Goal: Task Accomplishment & Management: Complete application form

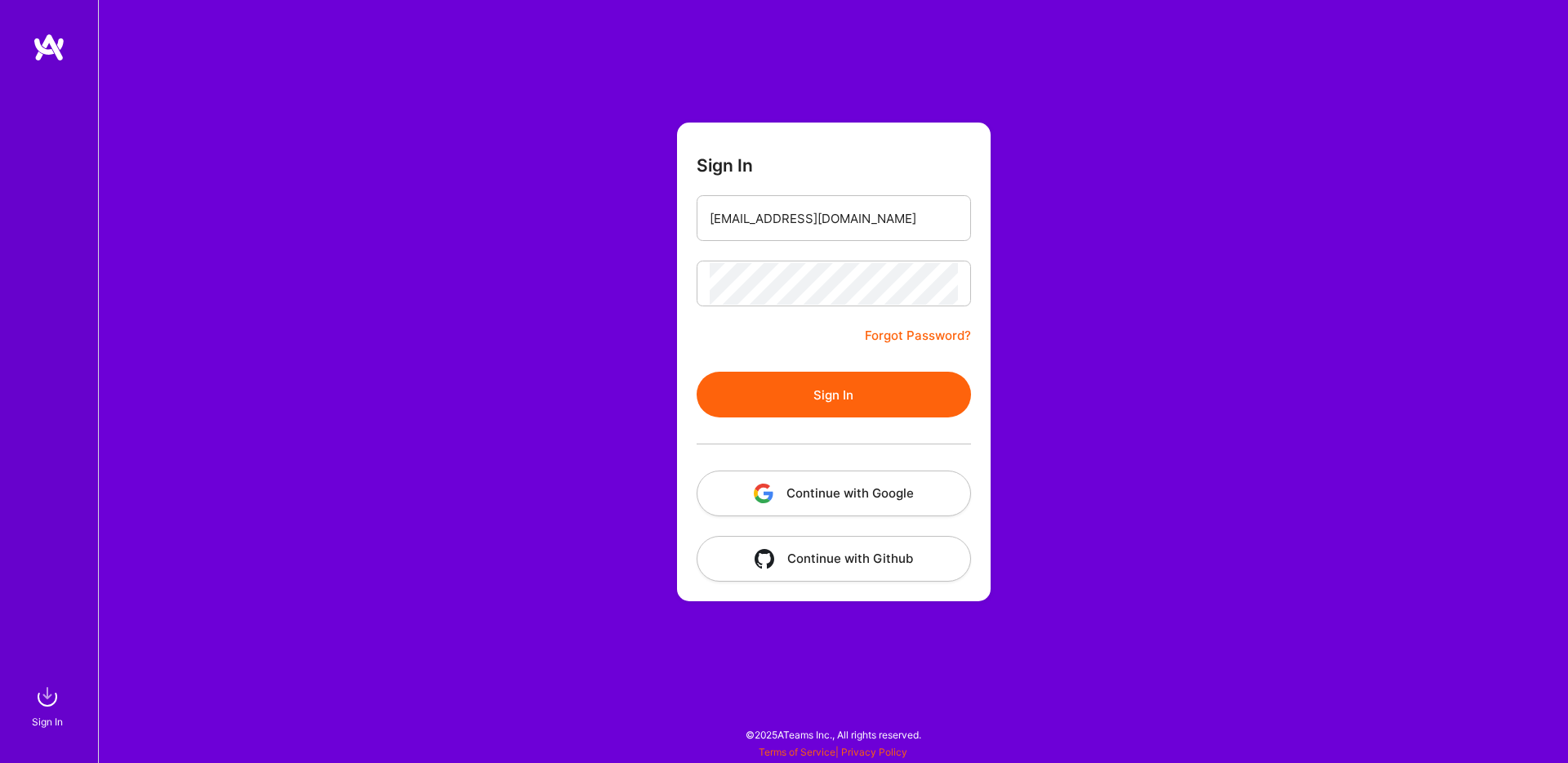
click at [759, 406] on button "Sign In" at bounding box center [834, 394] width 275 height 46
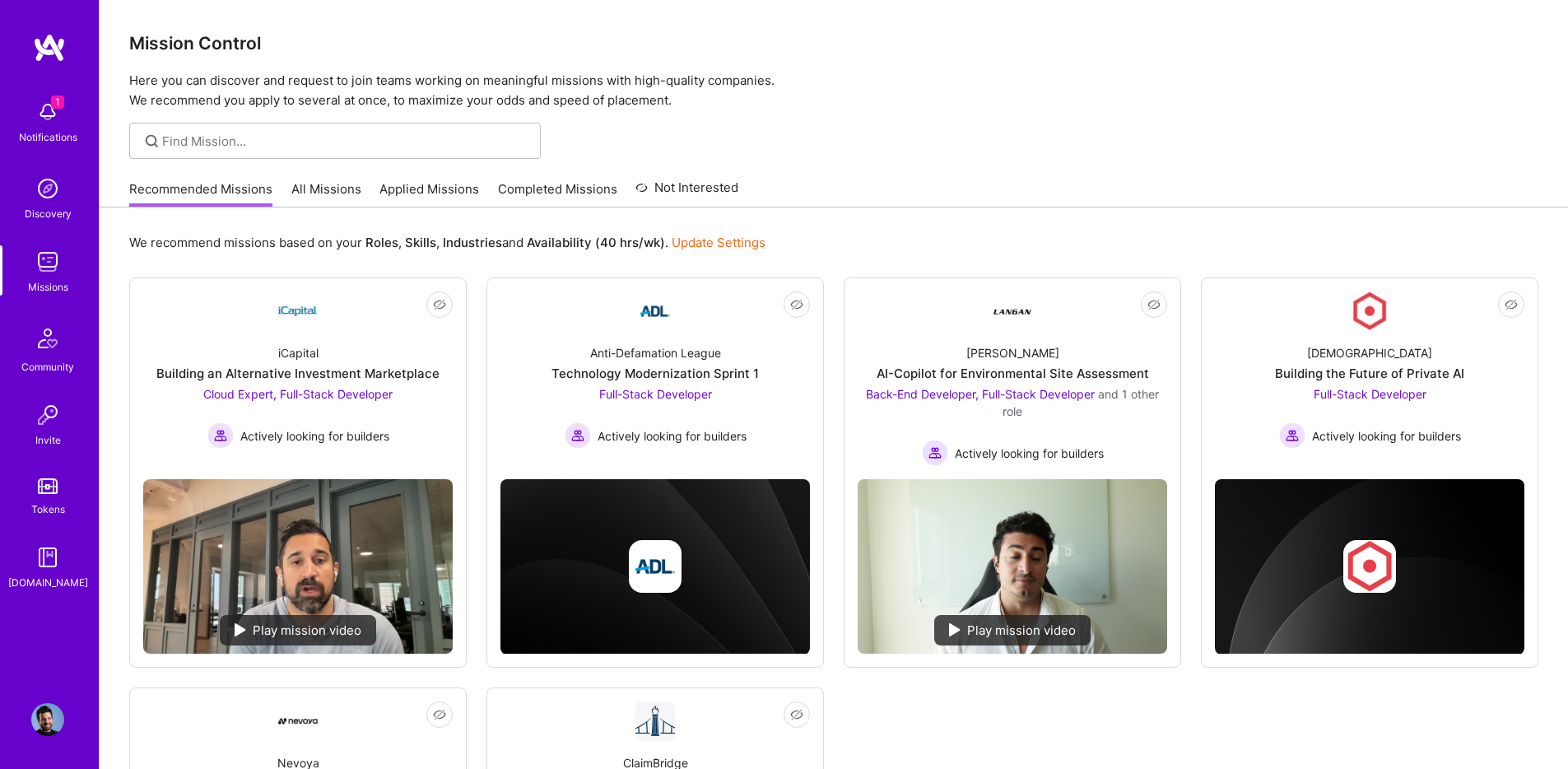
click at [63, 105] on span "1" at bounding box center [57, 102] width 13 height 13
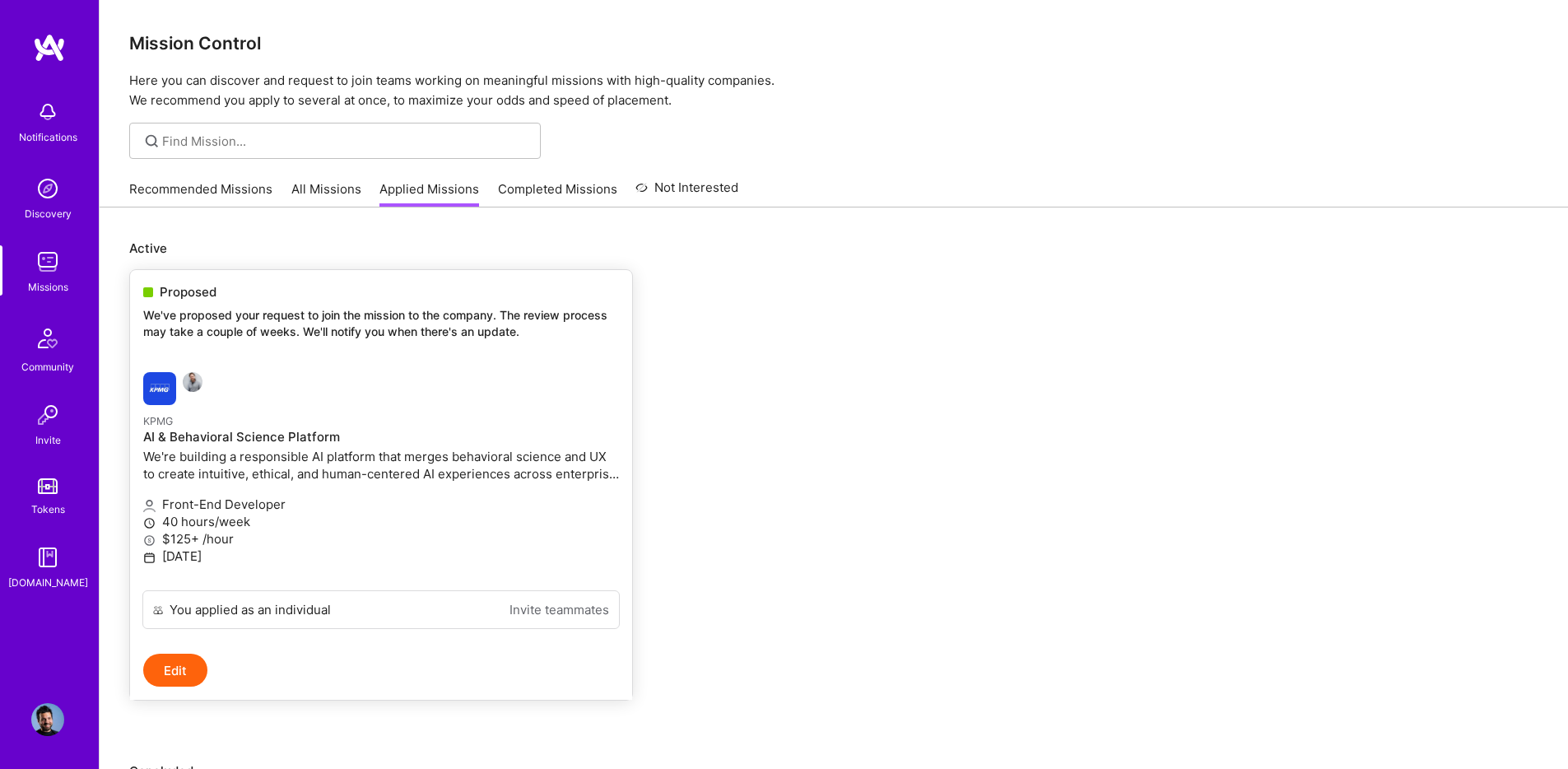
click at [204, 318] on p "We've proposed your request to join the mission to the company. The review proc…" at bounding box center [381, 323] width 475 height 32
click at [281, 312] on p "We've proposed your request to join the mission to the company. The review proc…" at bounding box center [381, 323] width 475 height 32
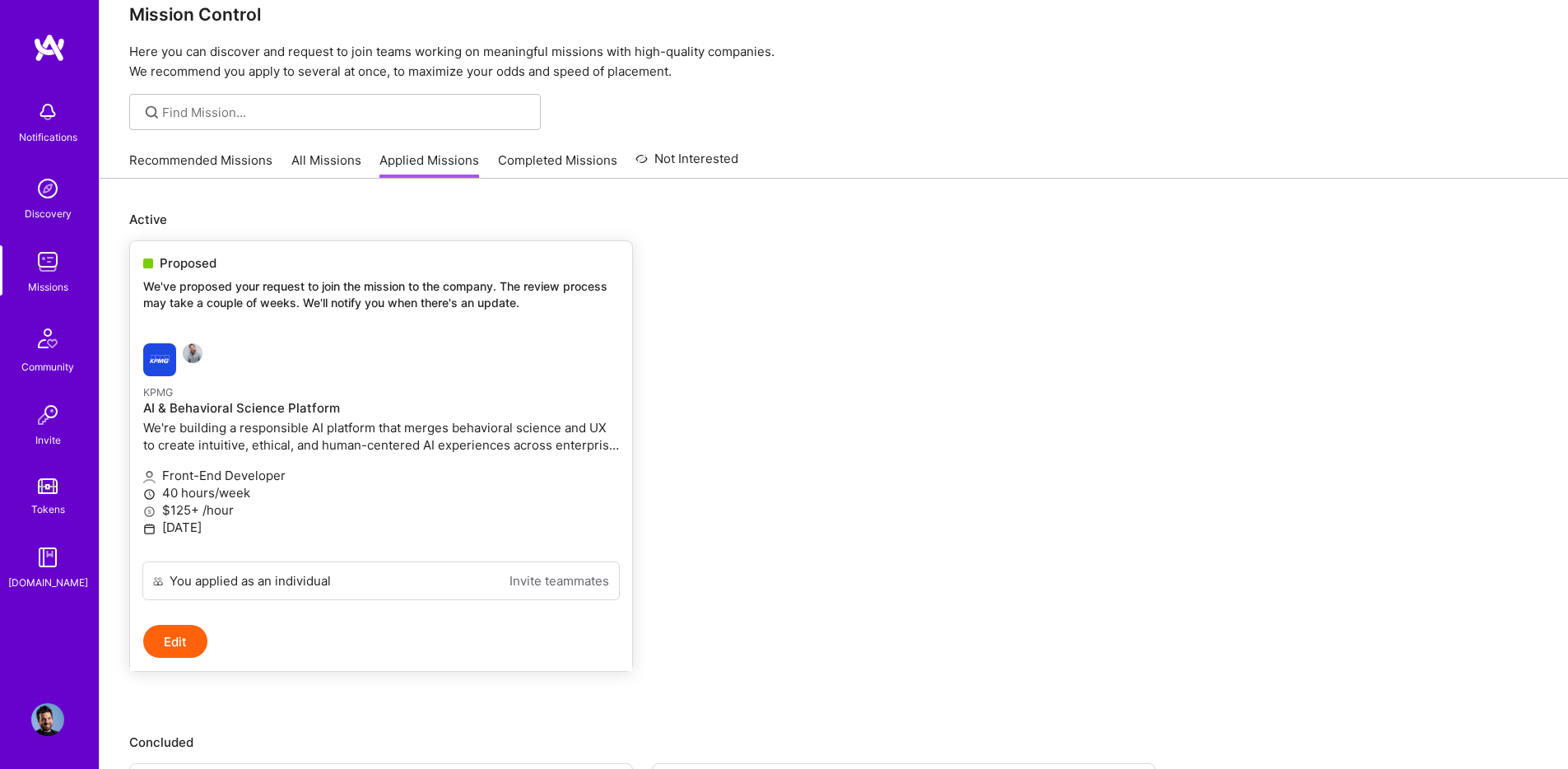
scroll to position [16, 0]
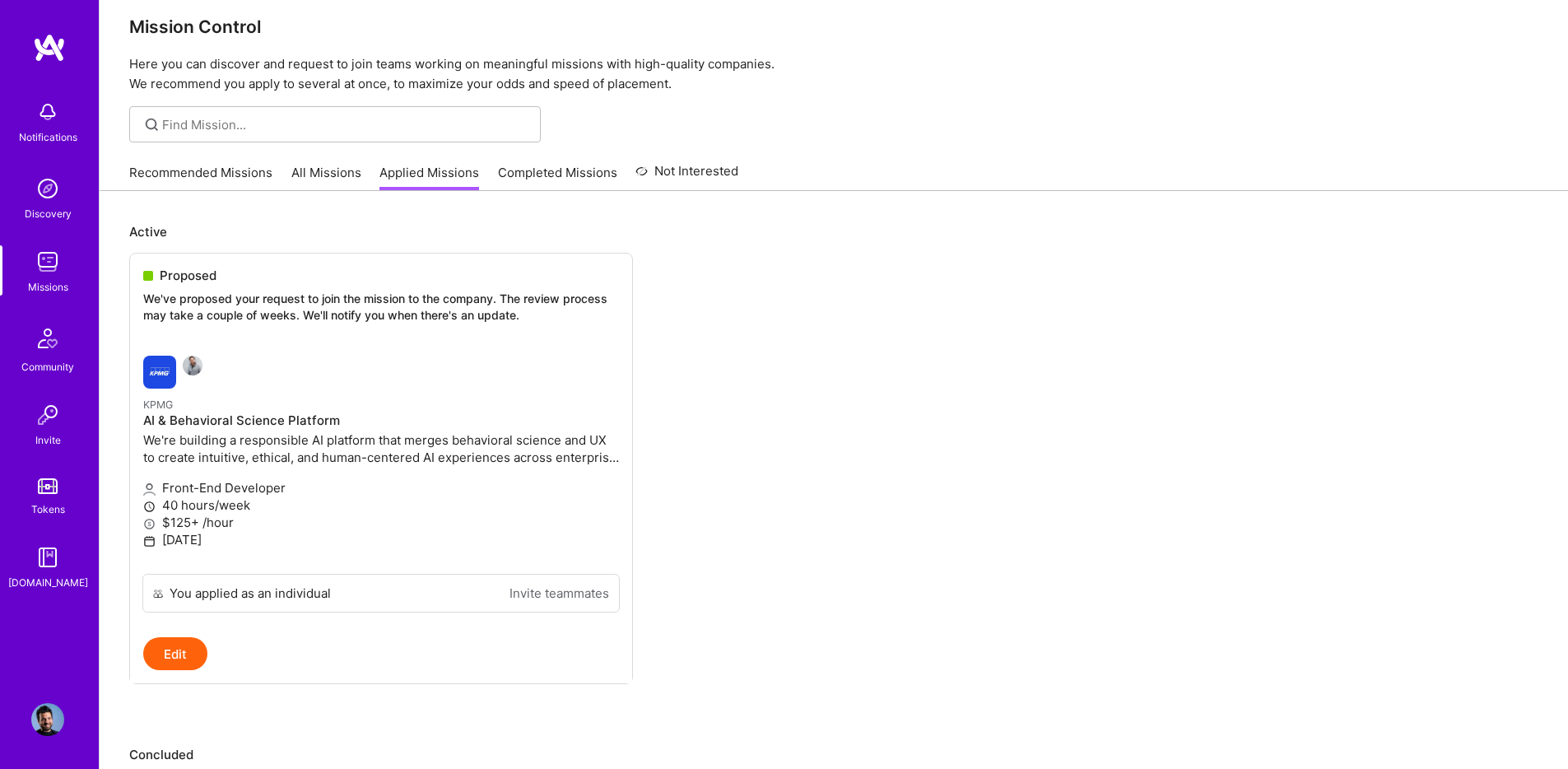
click at [543, 169] on link "Completed Missions" at bounding box center [557, 177] width 119 height 27
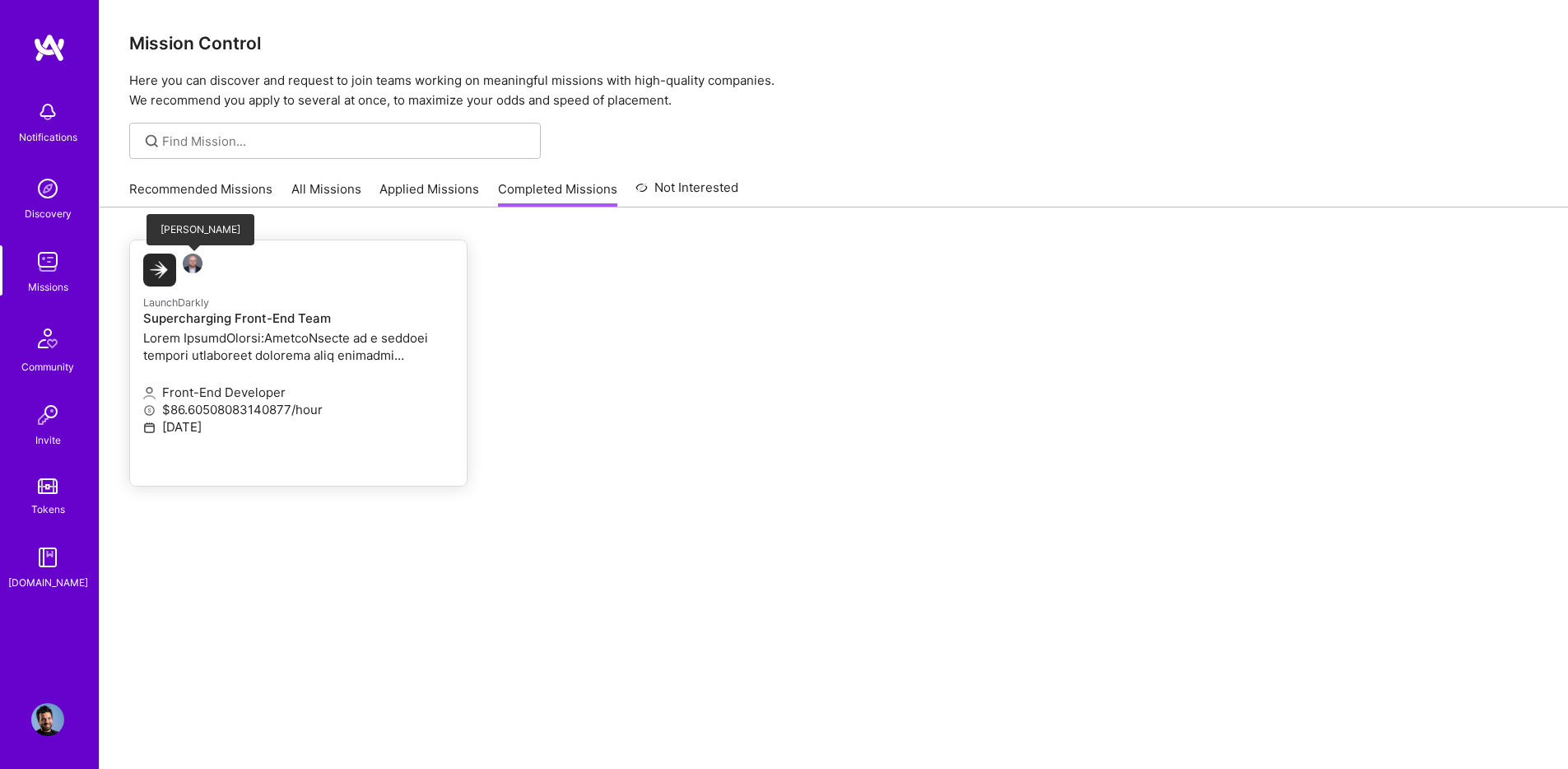
click at [192, 262] on img at bounding box center [193, 264] width 20 height 20
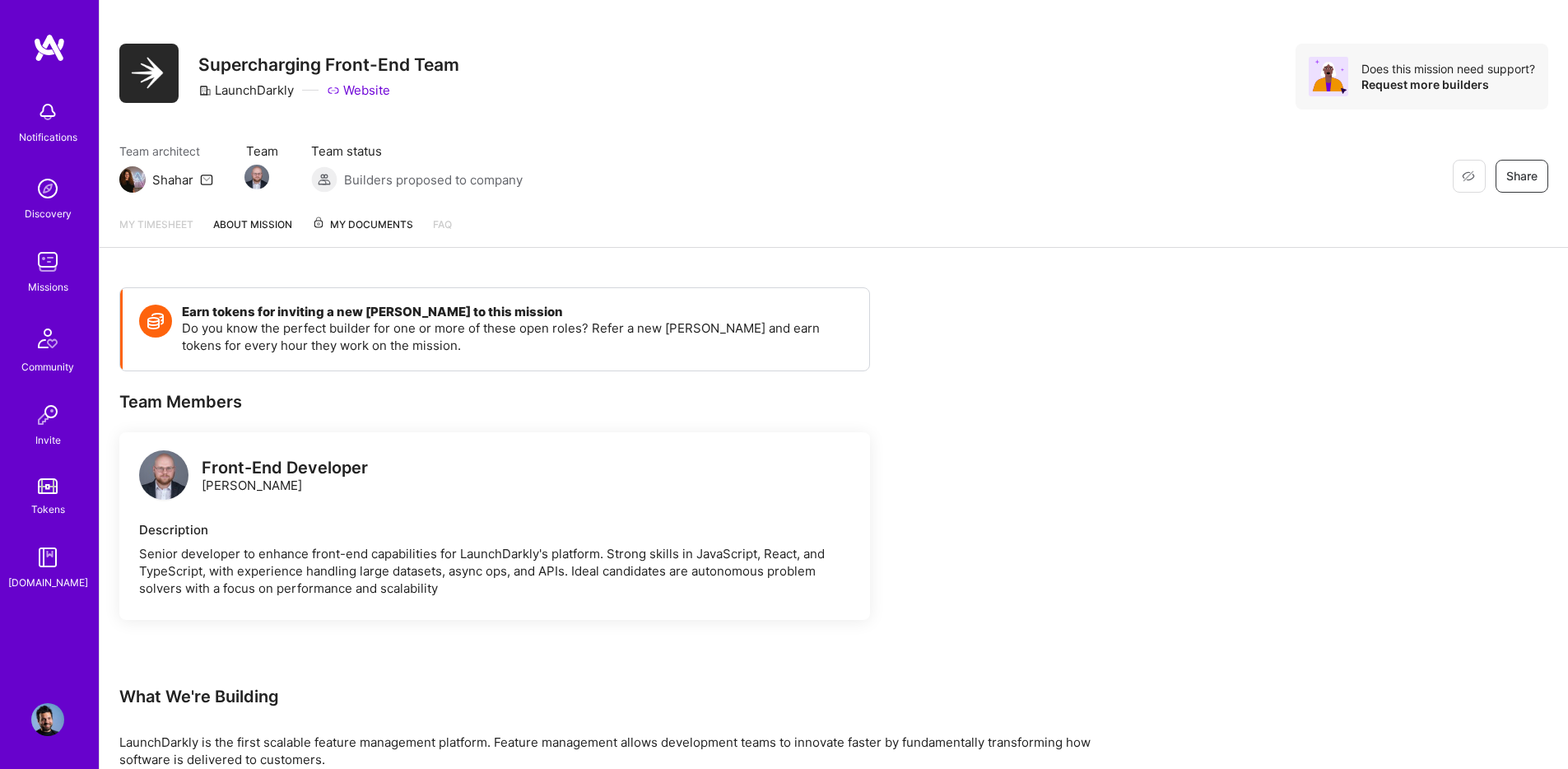
scroll to position [302, 0]
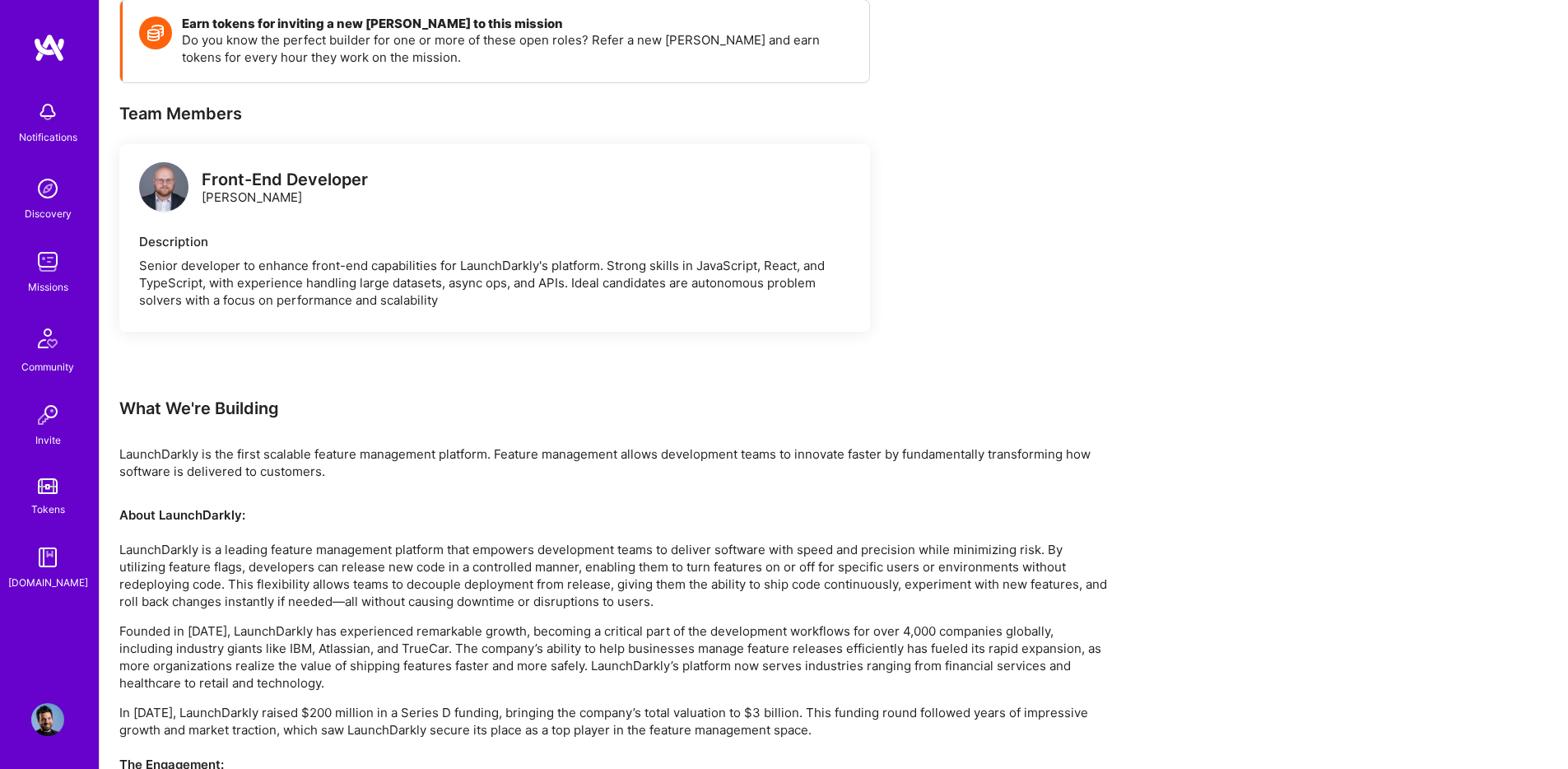
drag, startPoint x: 465, startPoint y: 404, endPoint x: 475, endPoint y: 393, distance: 14.9
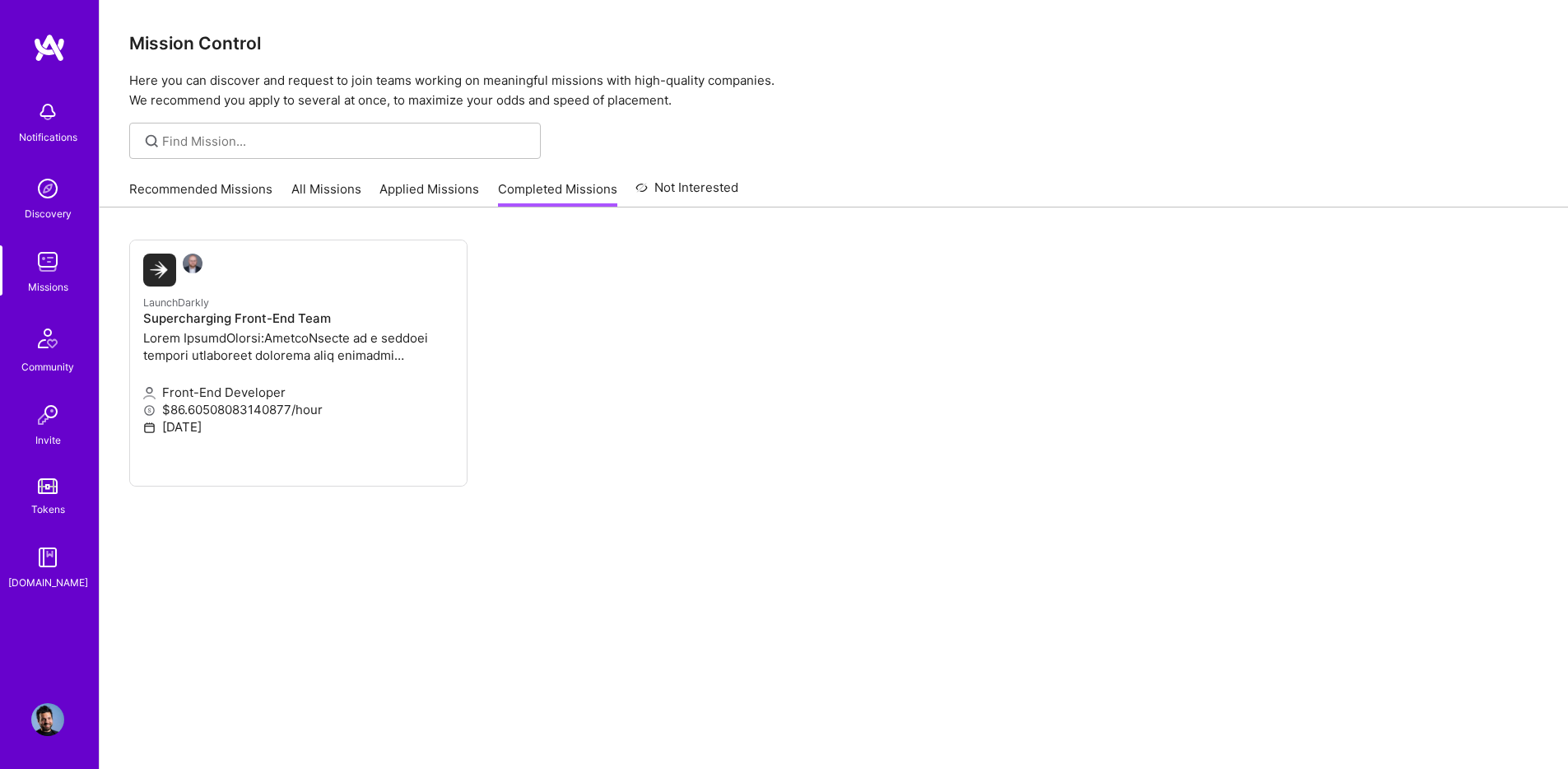
click at [68, 473] on link "Tokens" at bounding box center [48, 494] width 102 height 46
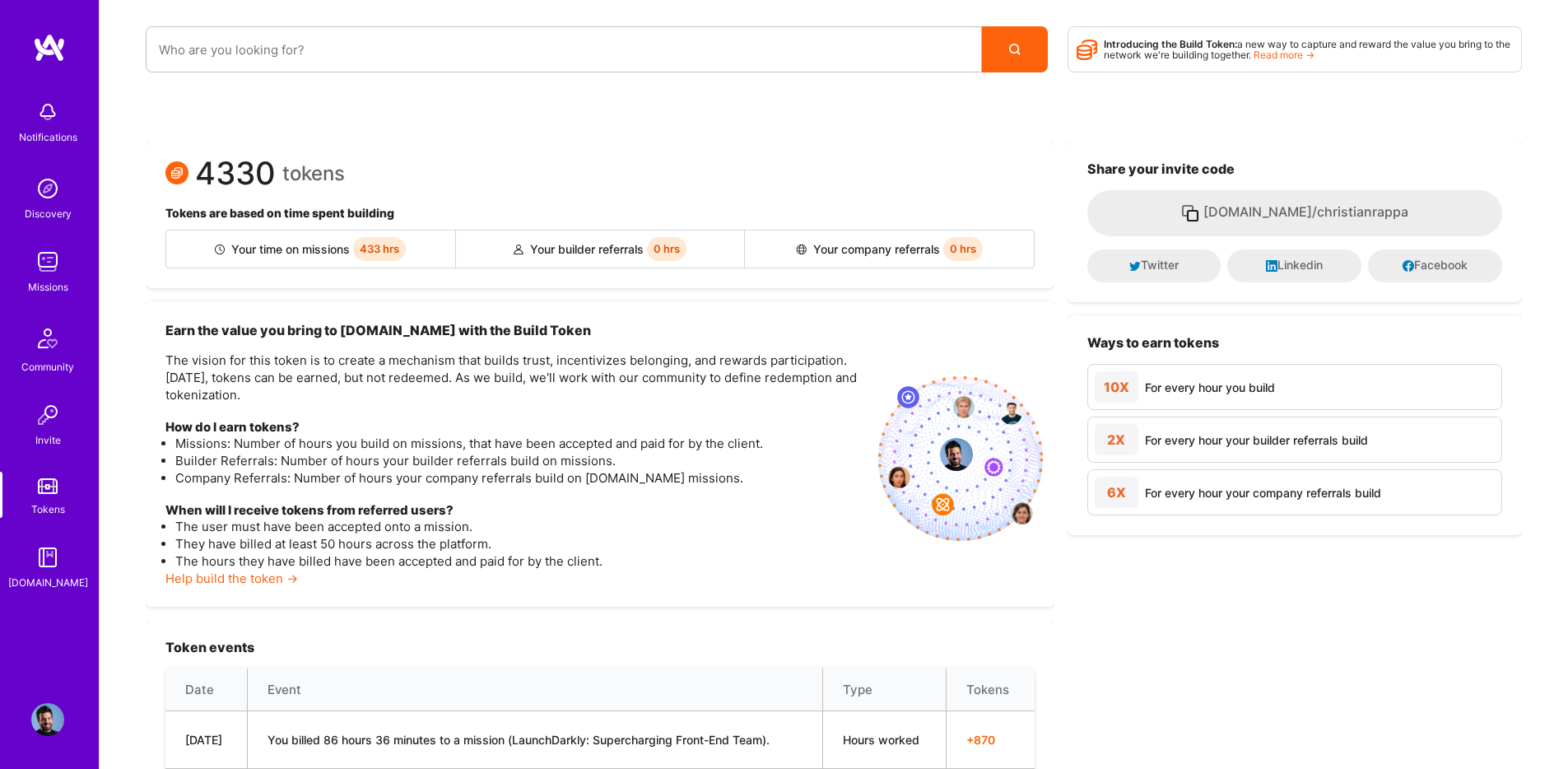
click at [29, 275] on link "Missions" at bounding box center [48, 271] width 102 height 50
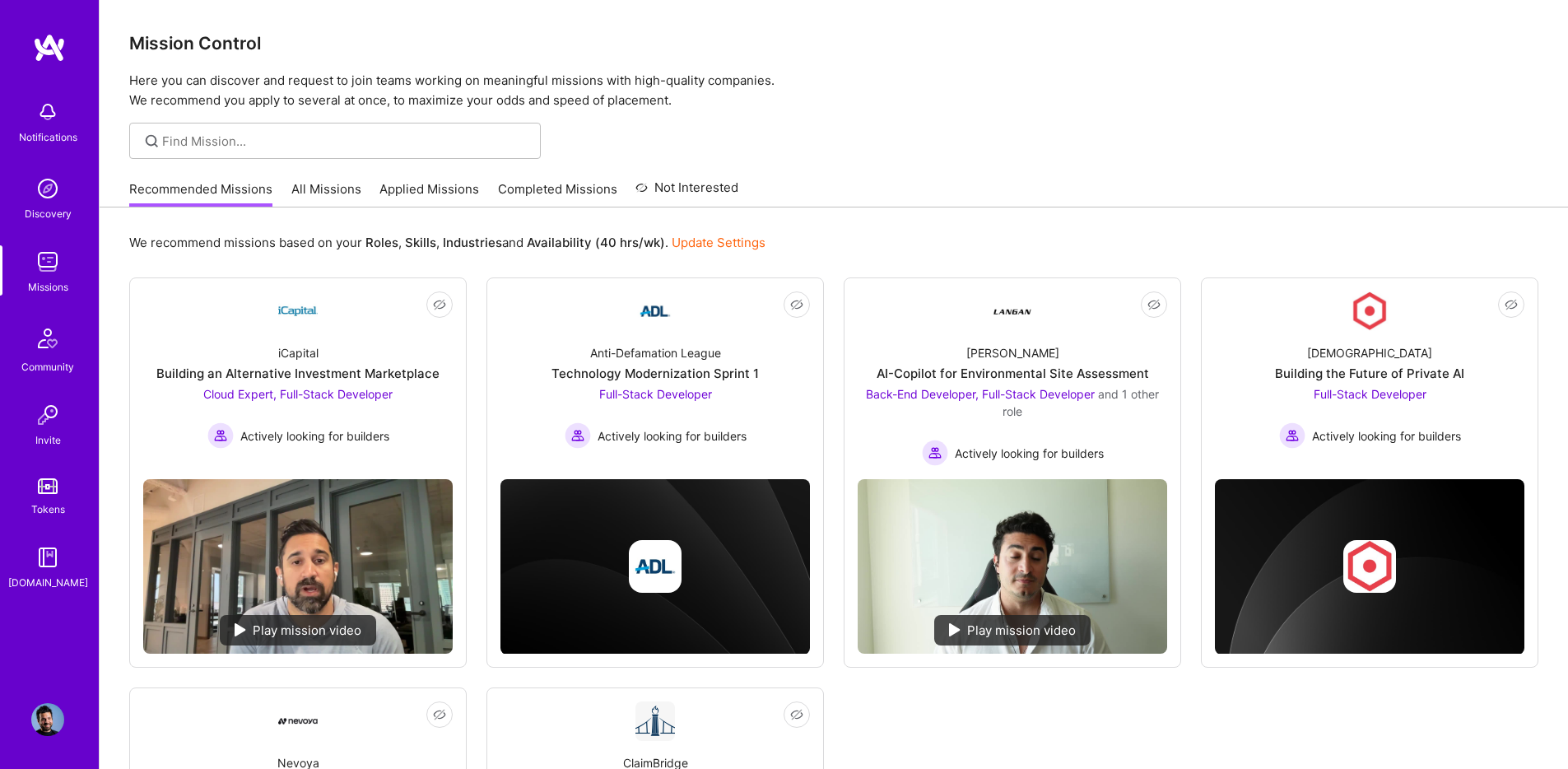
click at [394, 189] on link "Applied Missions" at bounding box center [429, 193] width 100 height 27
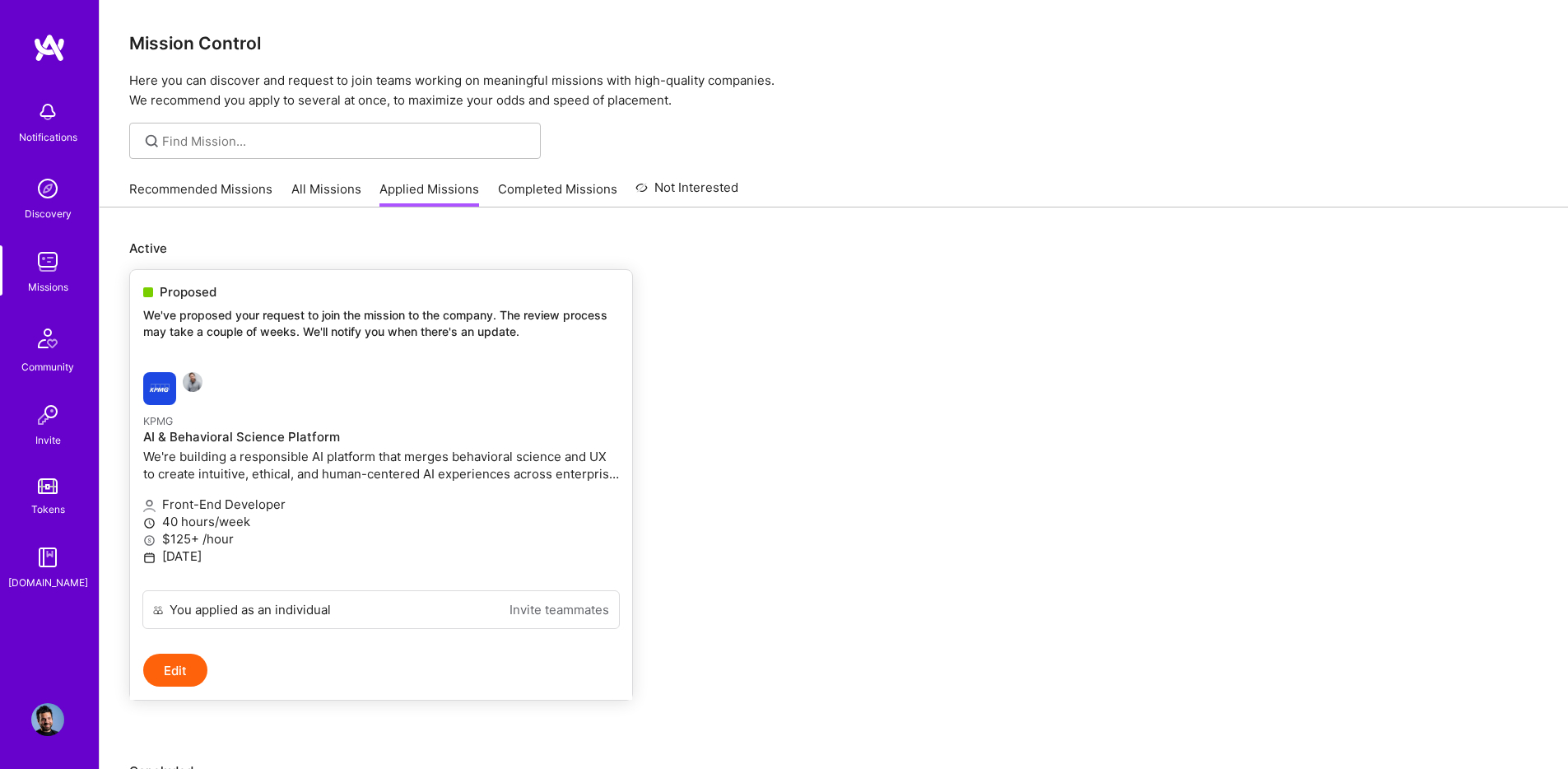
click at [161, 312] on p "We've proposed your request to join the mission to the company. The review proc…" at bounding box center [381, 323] width 475 height 32
click at [167, 400] on img at bounding box center [159, 388] width 33 height 33
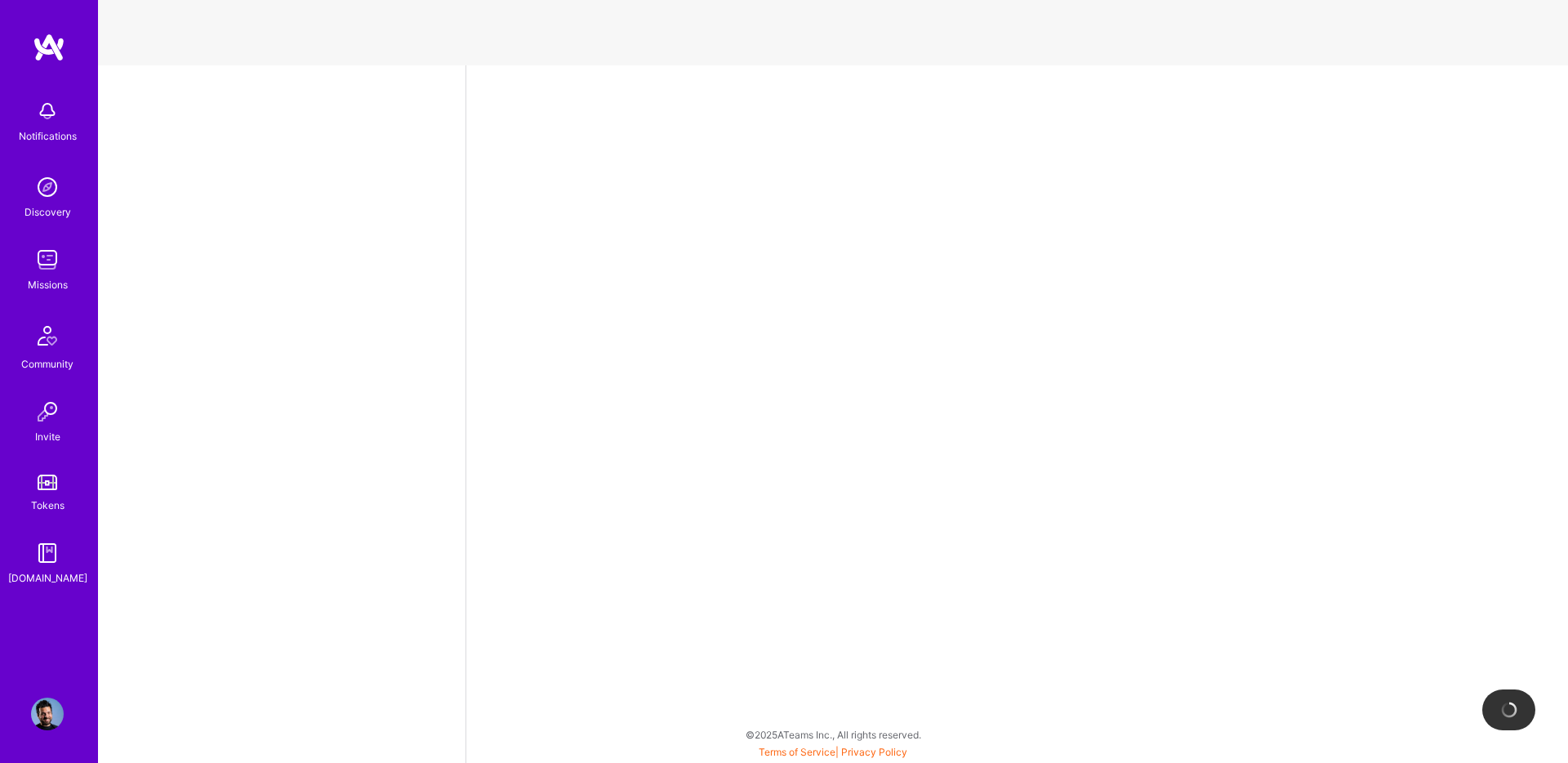
select select "US"
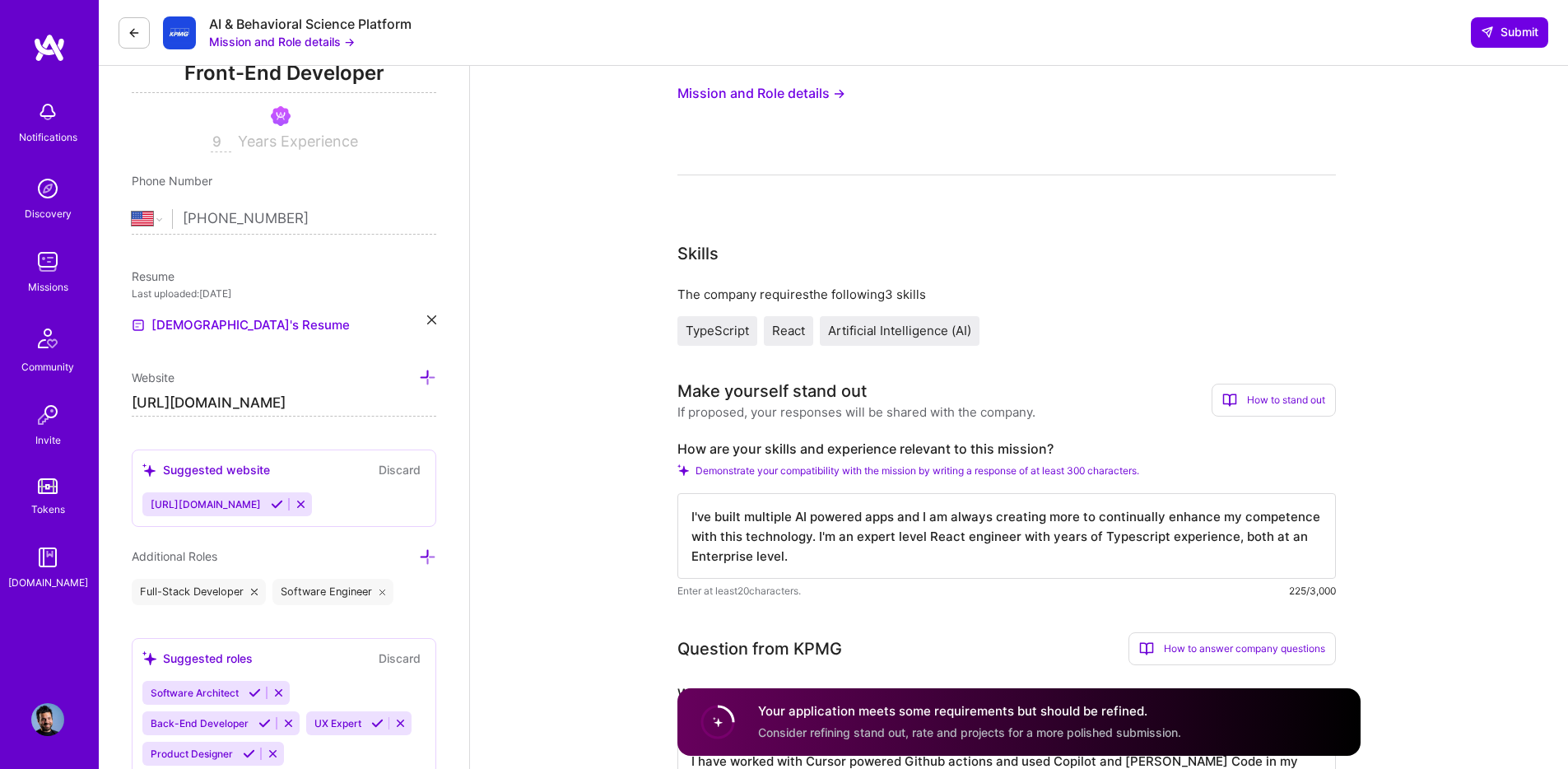
scroll to position [495, 0]
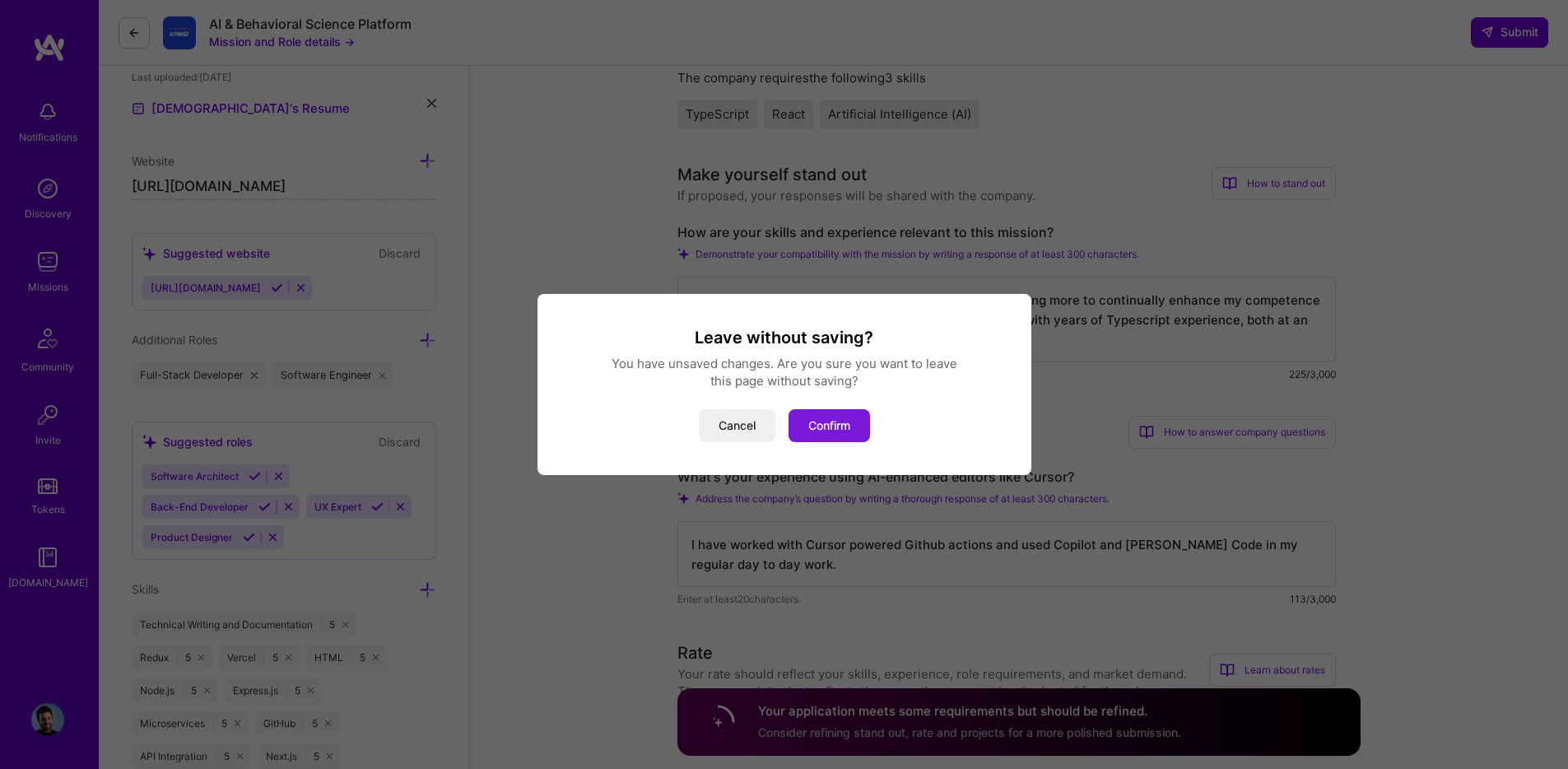
click at [822, 423] on button "Confirm" at bounding box center [830, 425] width 82 height 33
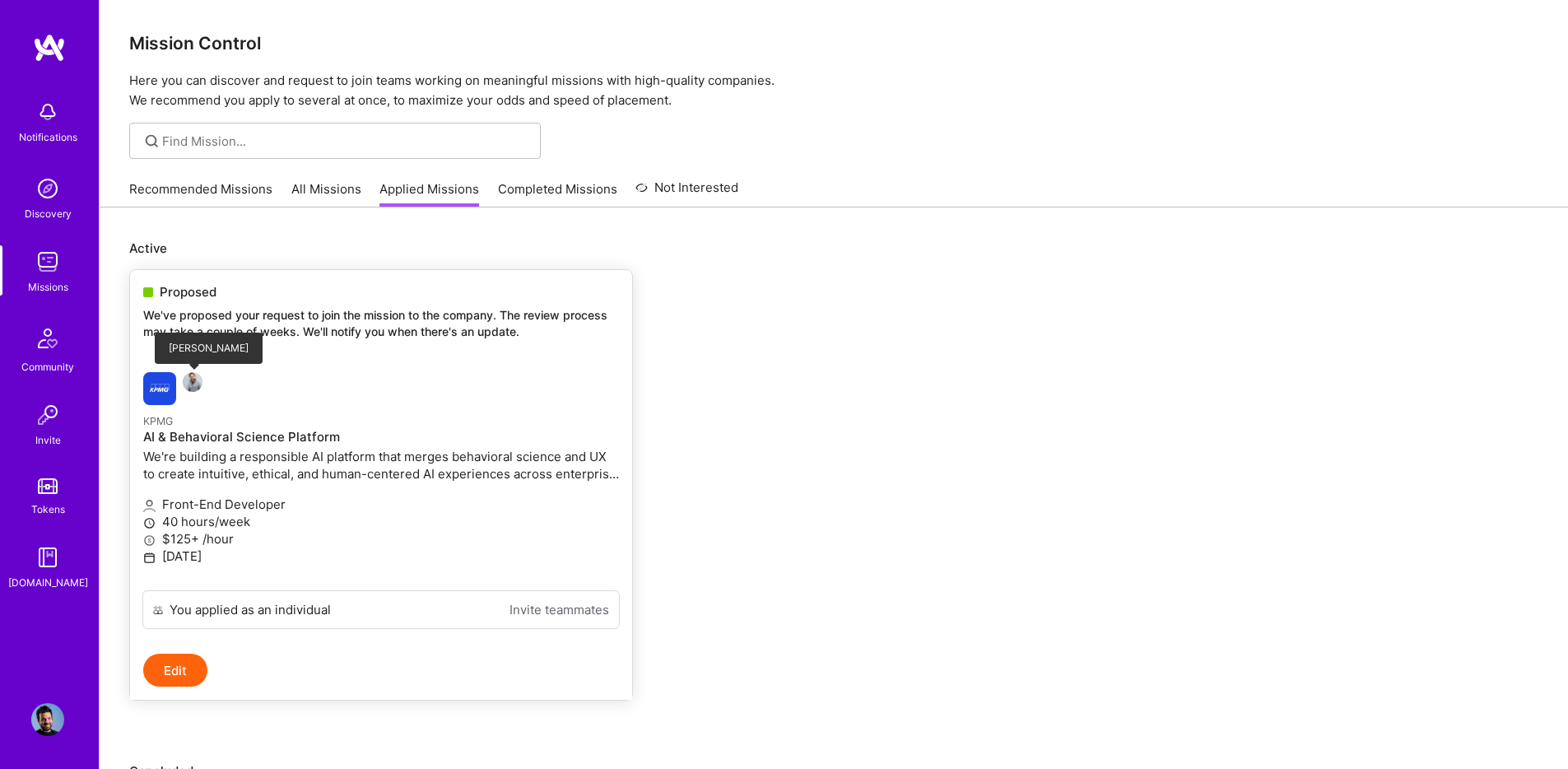
click at [194, 385] on img at bounding box center [193, 383] width 20 height 20
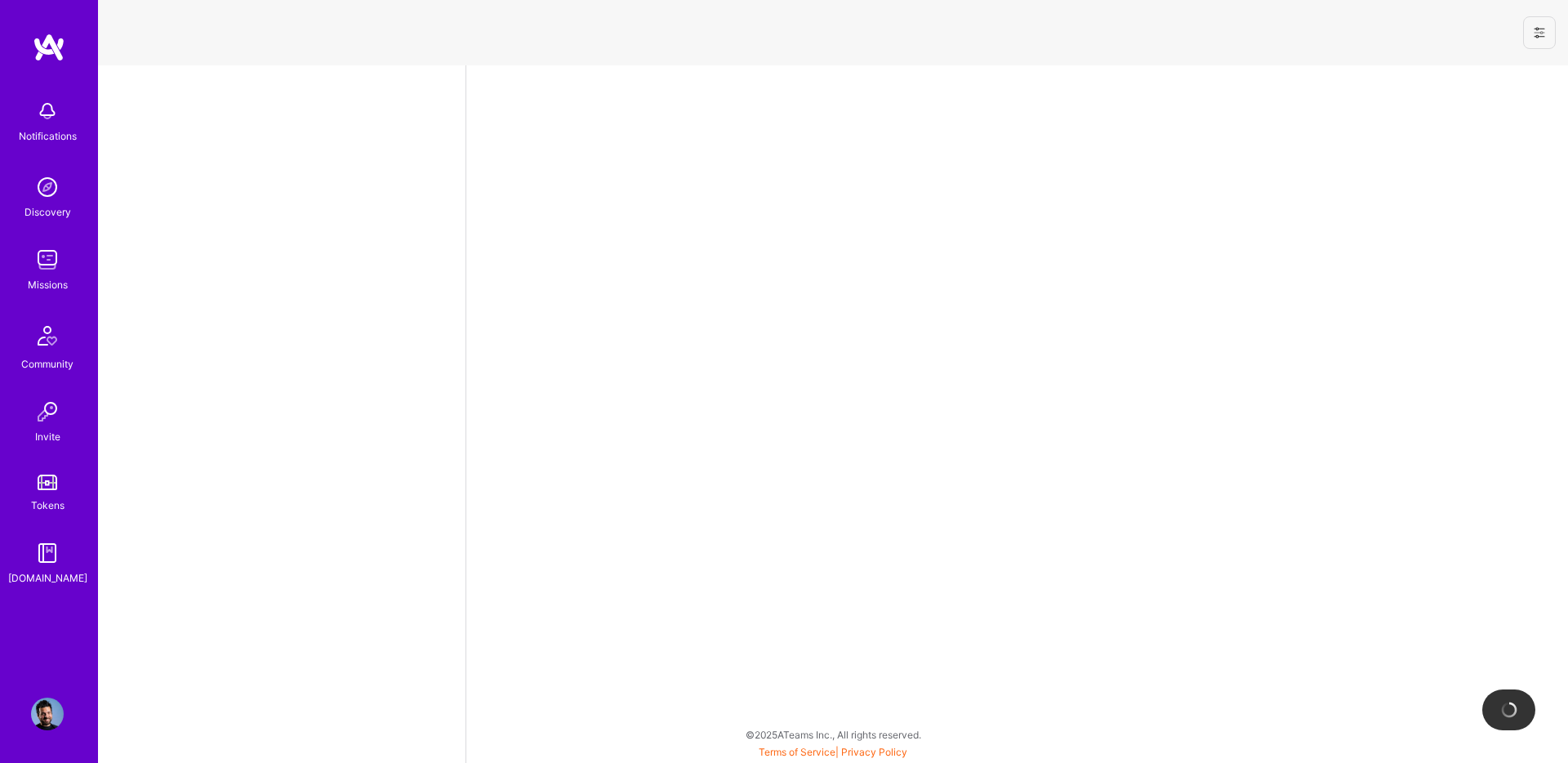
select select "US"
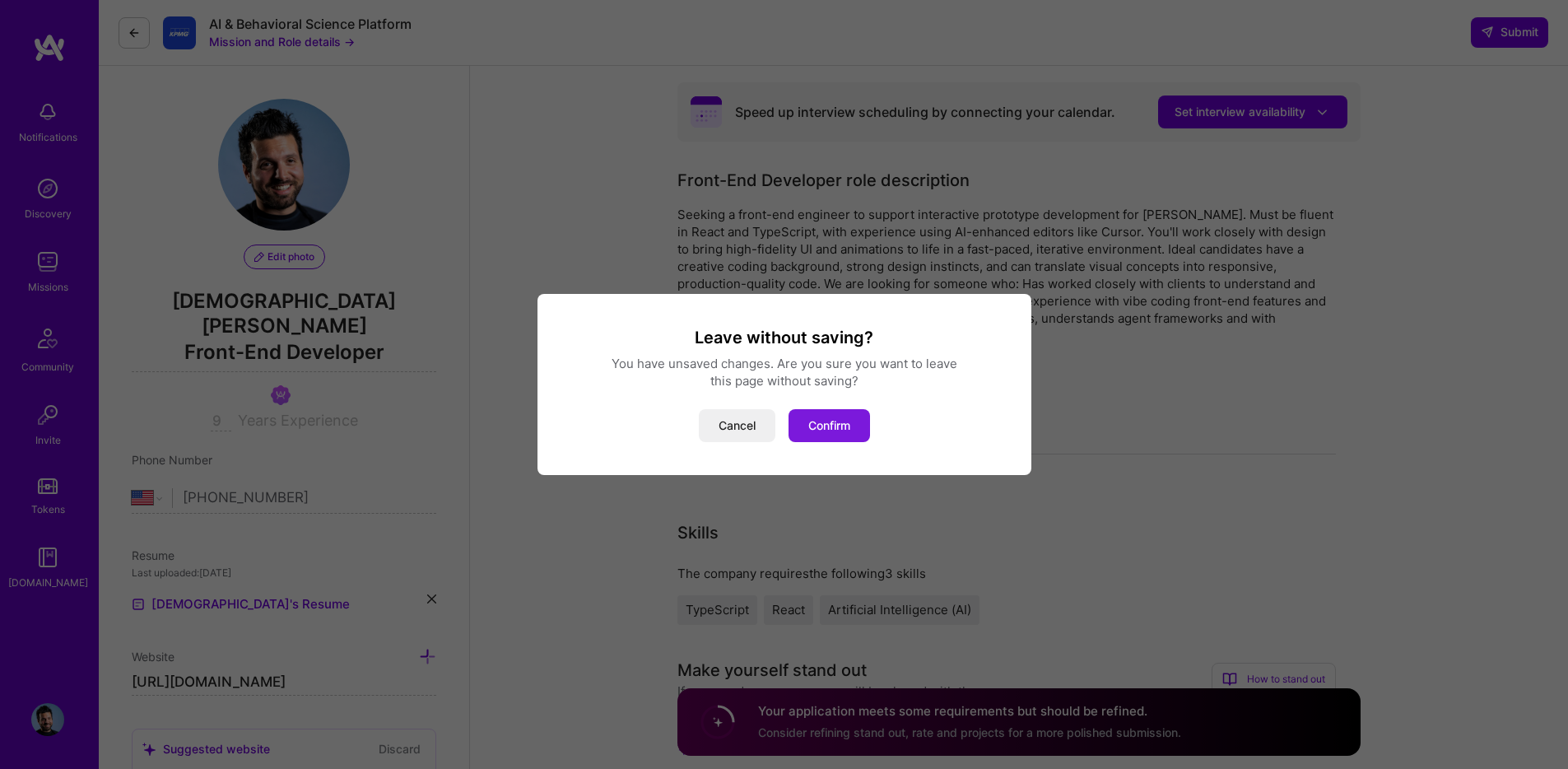
click at [814, 425] on button "Confirm" at bounding box center [830, 425] width 82 height 33
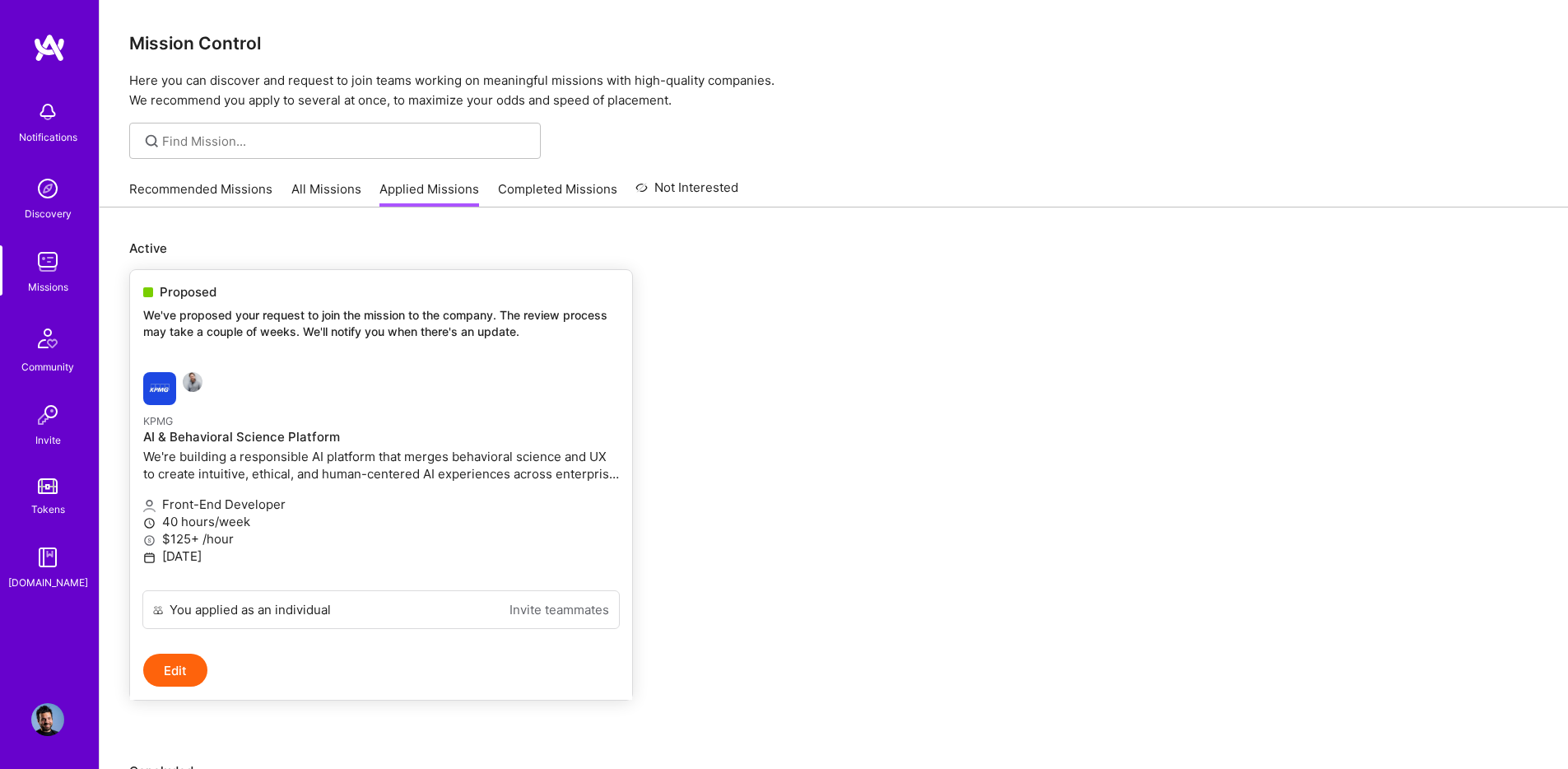
click at [158, 397] on img at bounding box center [159, 388] width 33 height 33
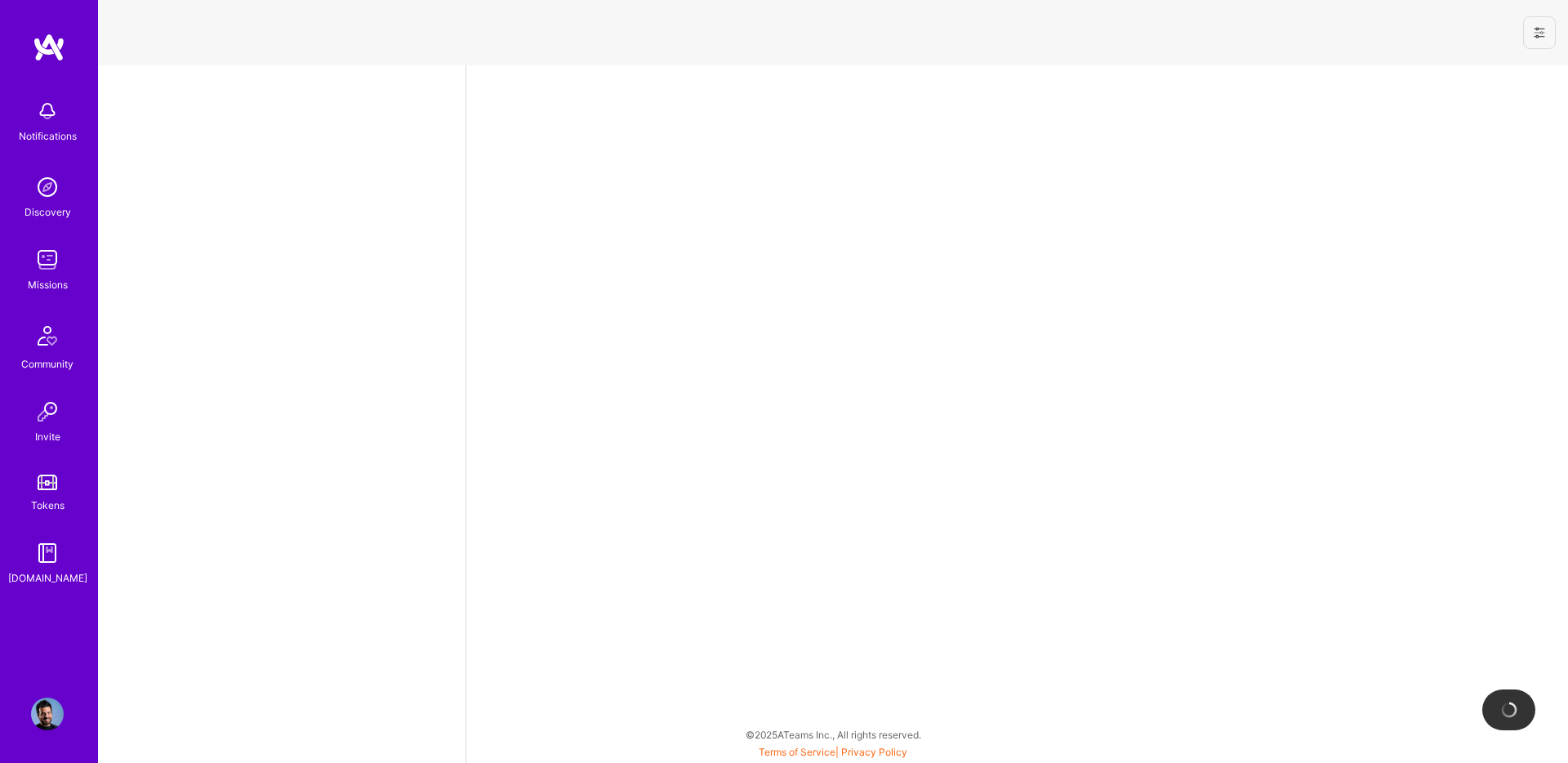
select select "US"
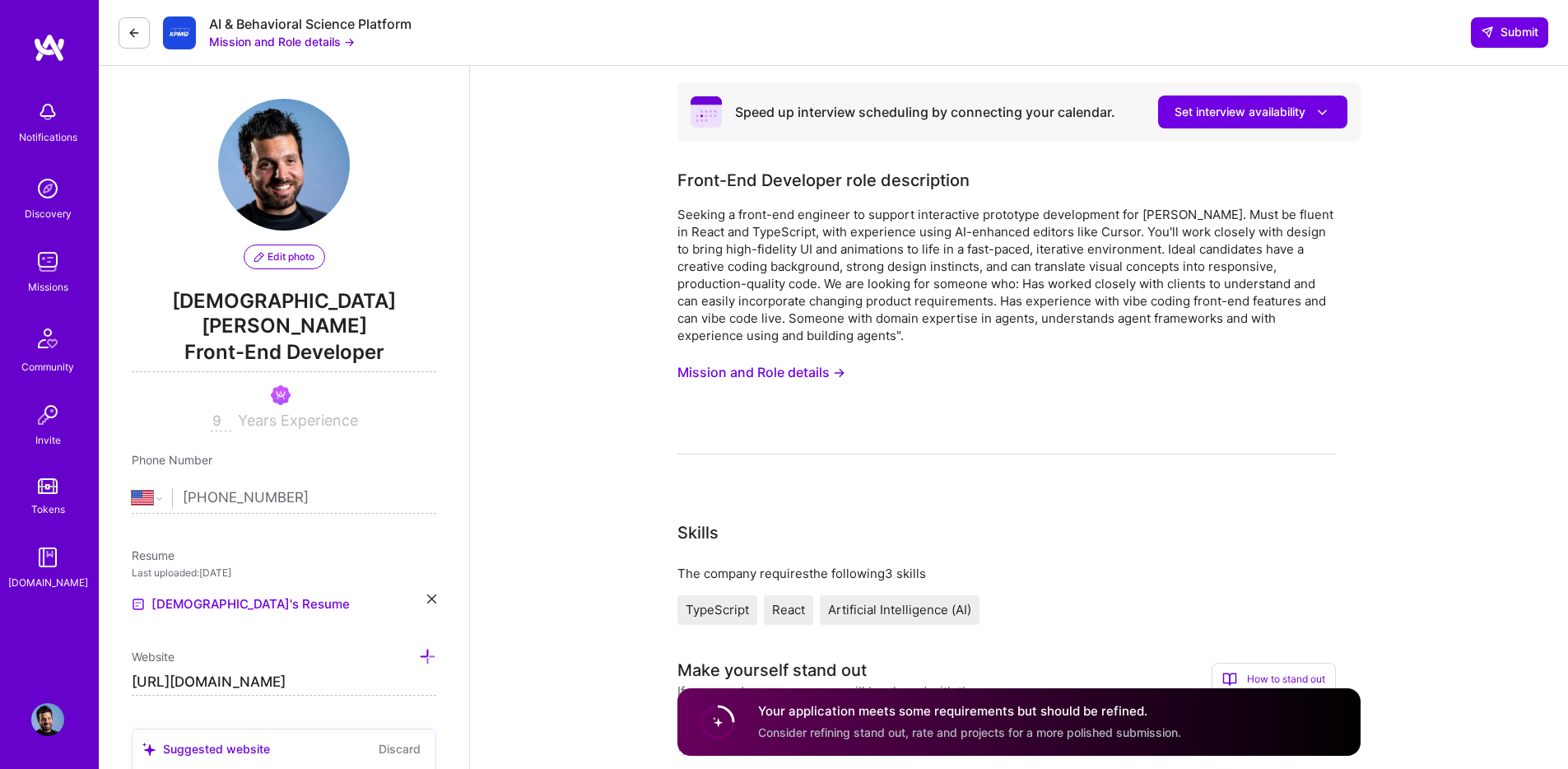
drag, startPoint x: 316, startPoint y: 403, endPoint x: 330, endPoint y: 412, distance: 16.6
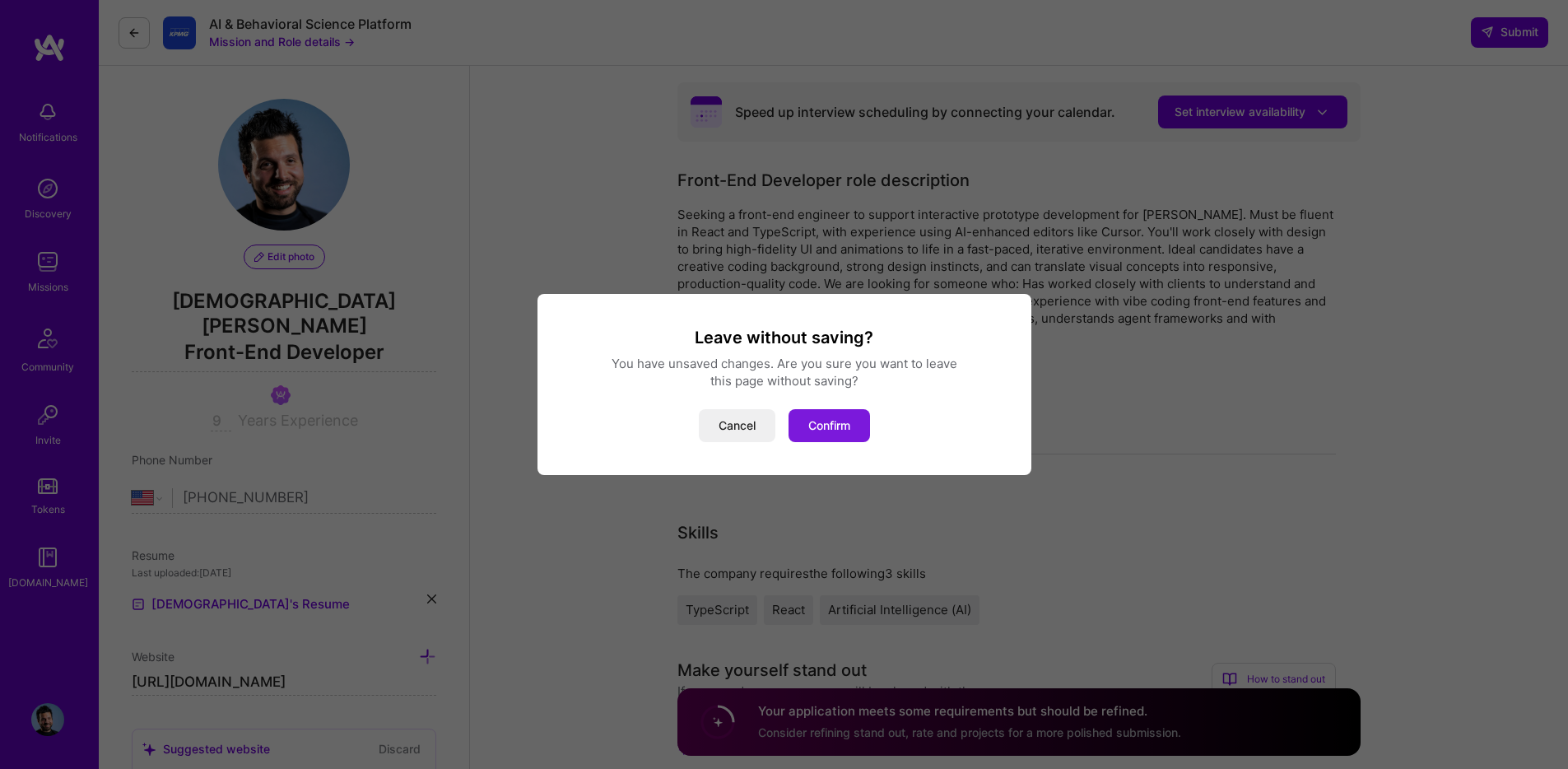
click at [817, 418] on button "Confirm" at bounding box center [830, 425] width 82 height 33
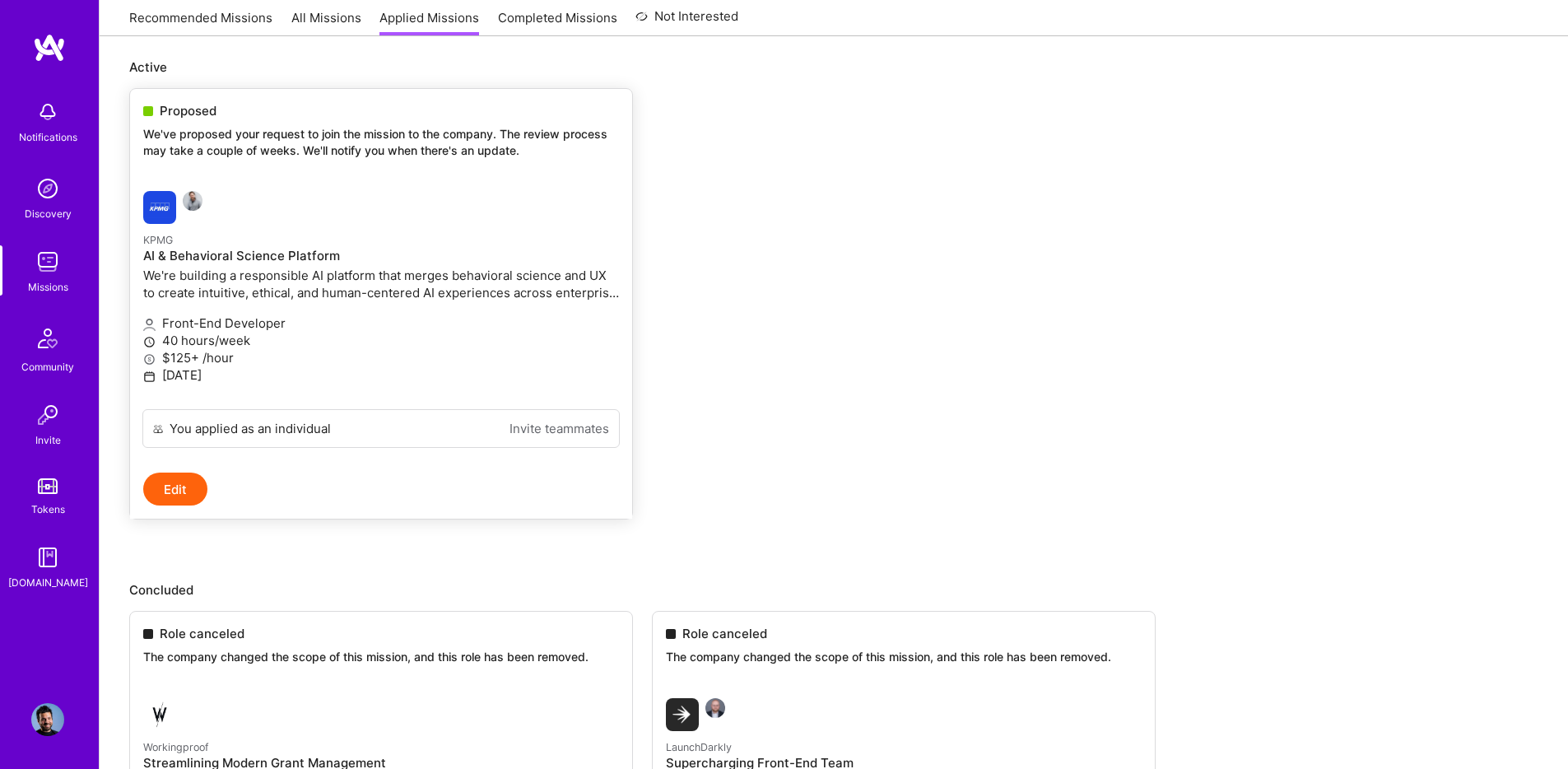
scroll to position [198, 0]
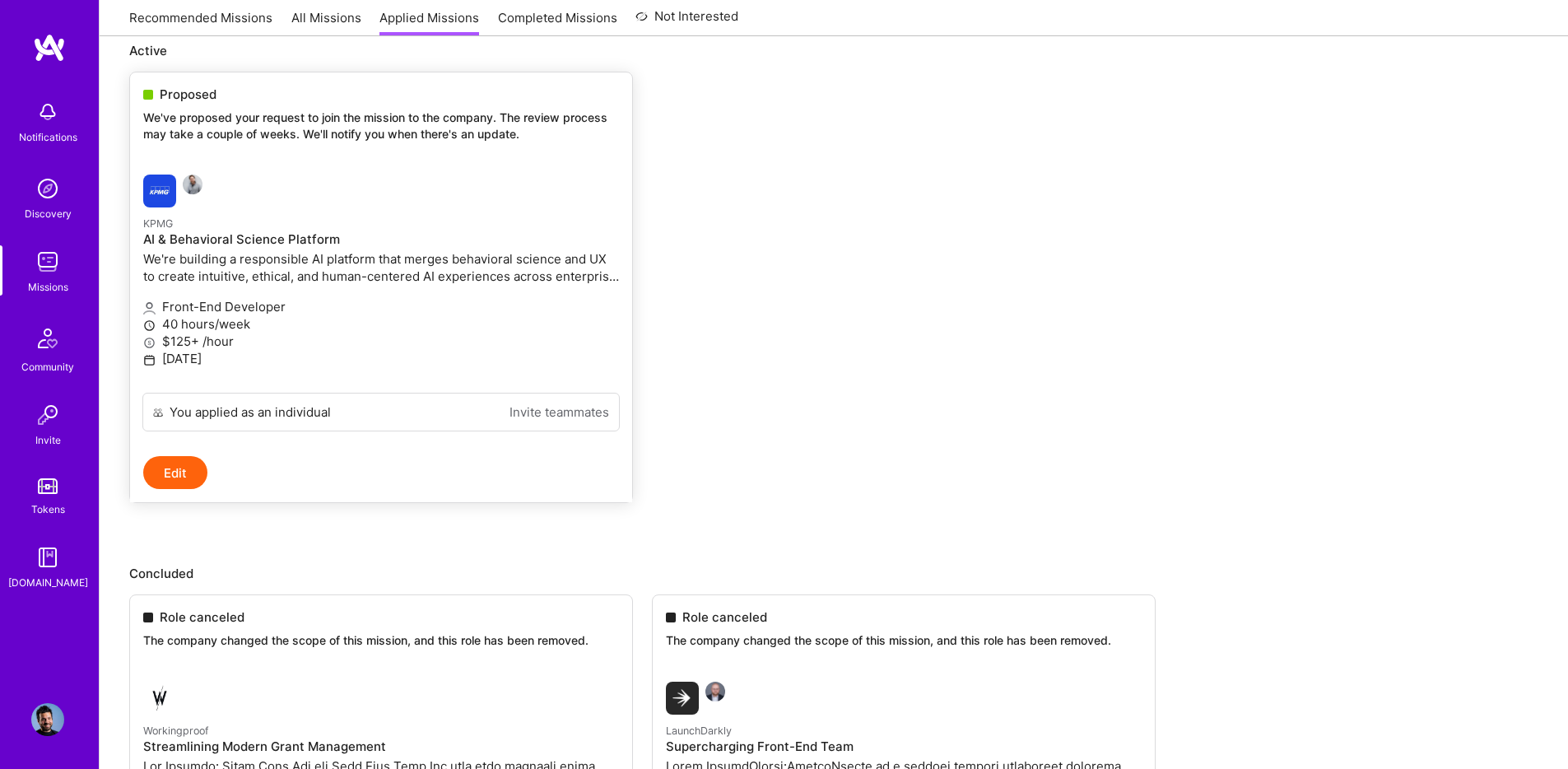
click at [176, 470] on button "Edit" at bounding box center [175, 472] width 64 height 33
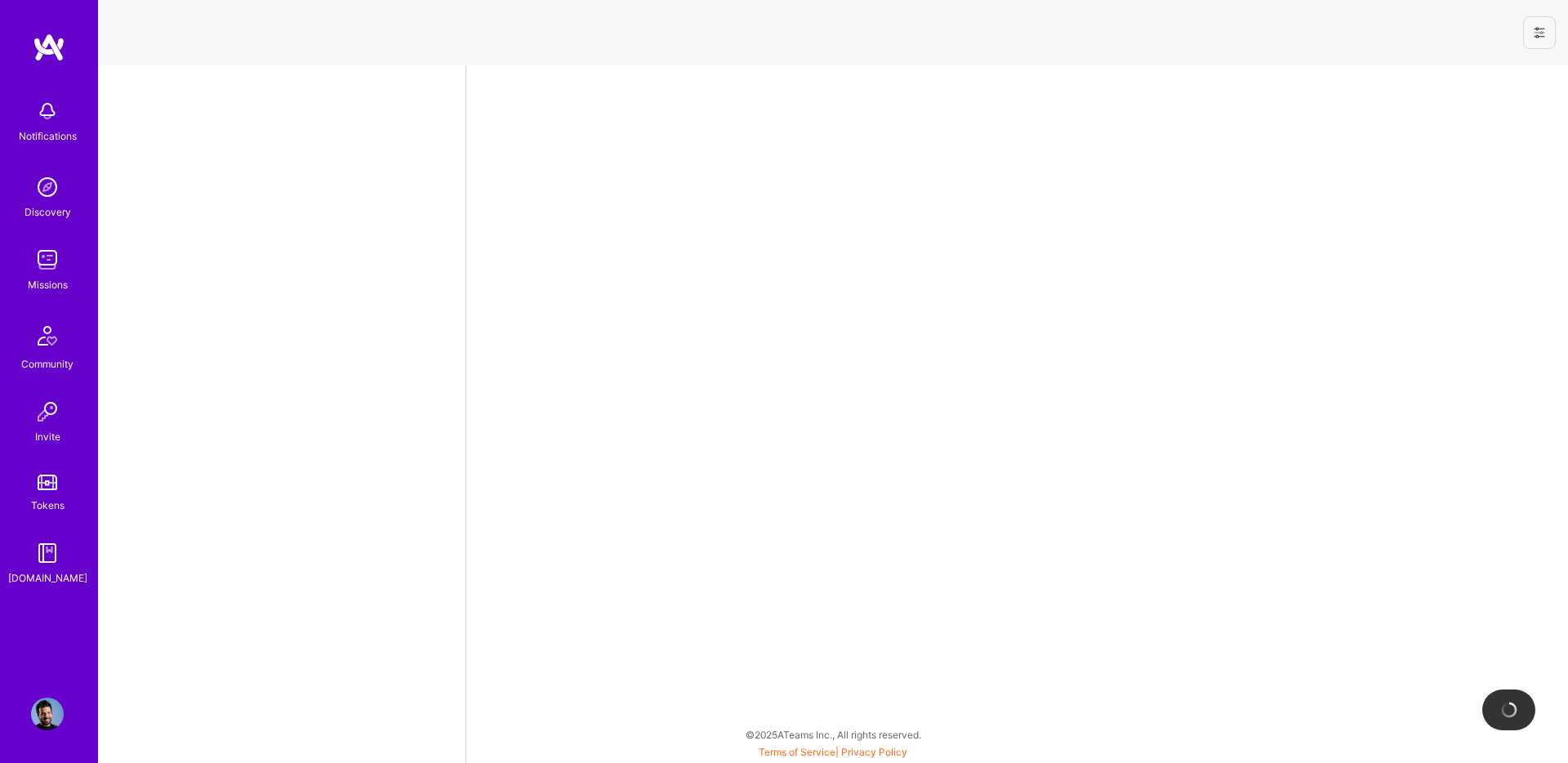
select select "US"
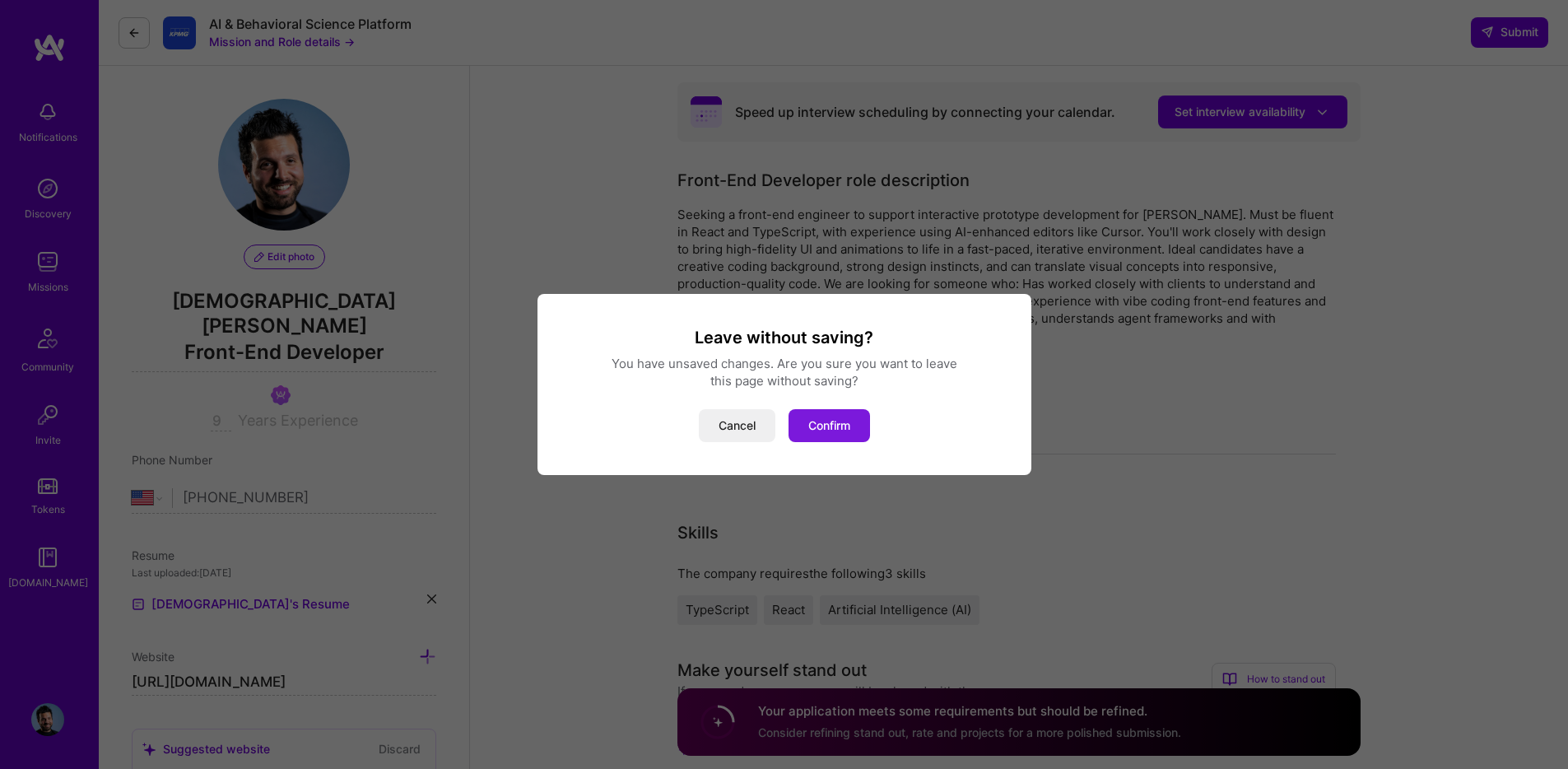
click at [827, 423] on button "Confirm" at bounding box center [830, 425] width 82 height 33
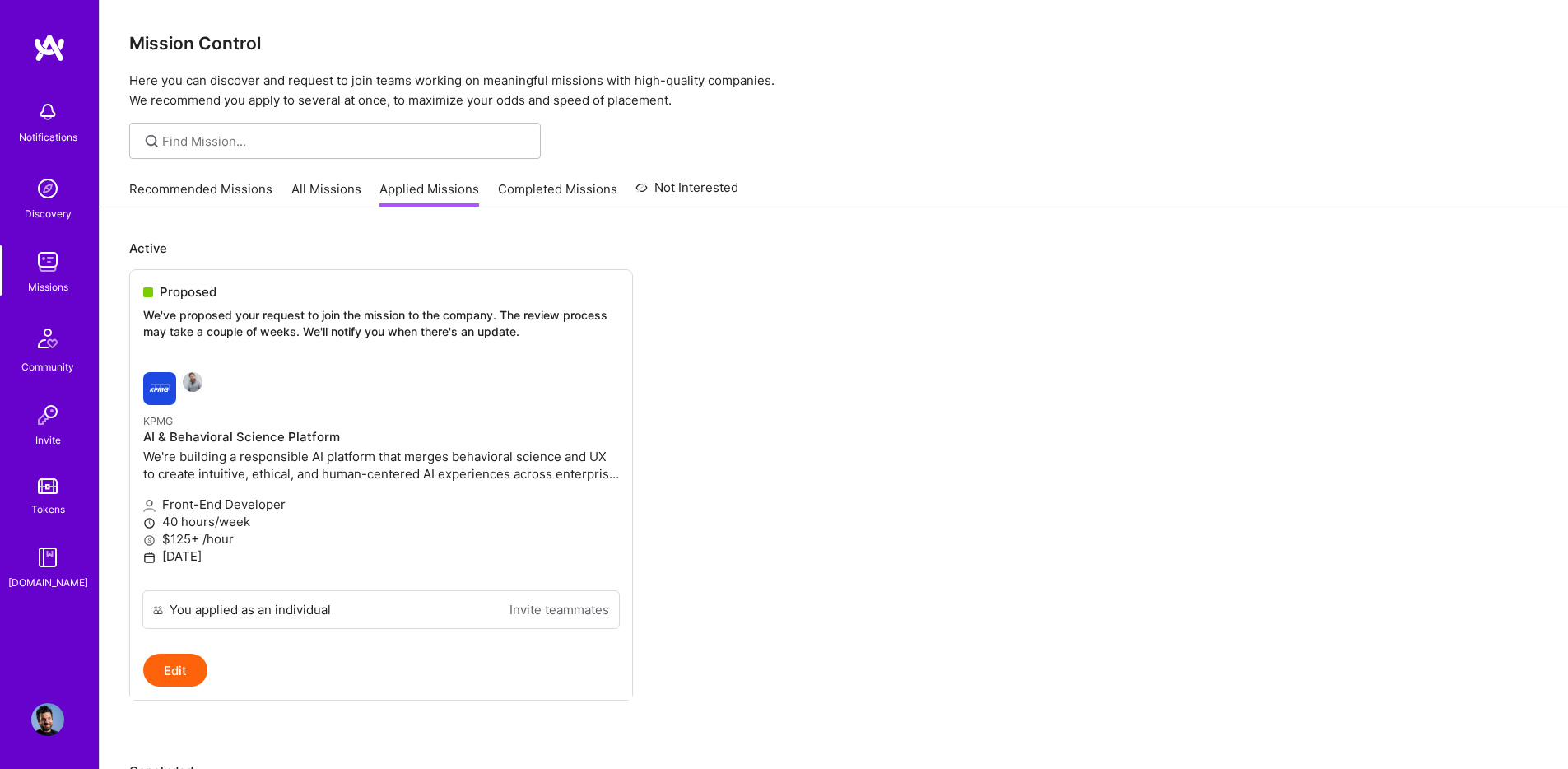
click at [330, 191] on link "All Missions" at bounding box center [327, 193] width 70 height 27
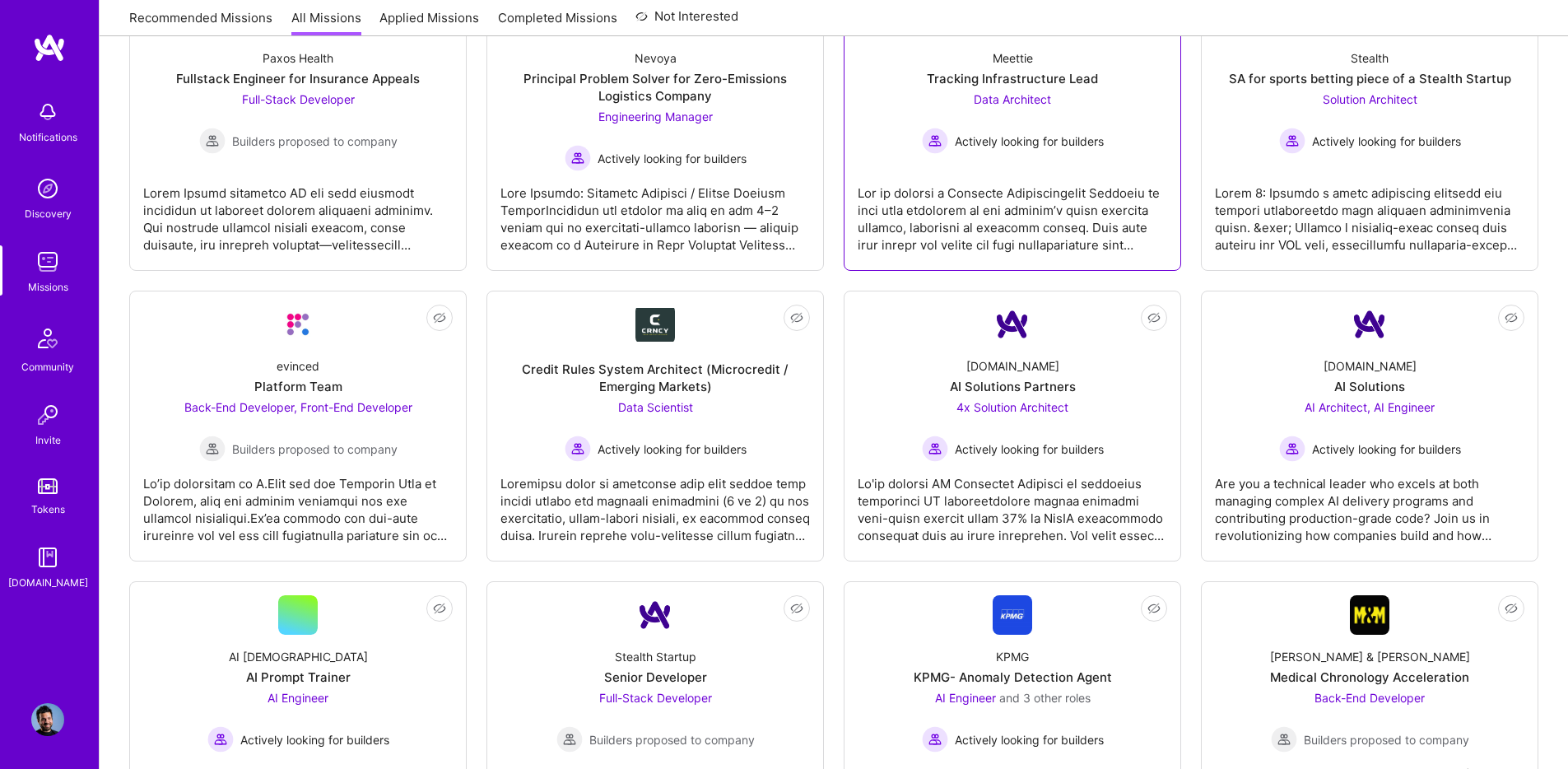
scroll to position [2687, 0]
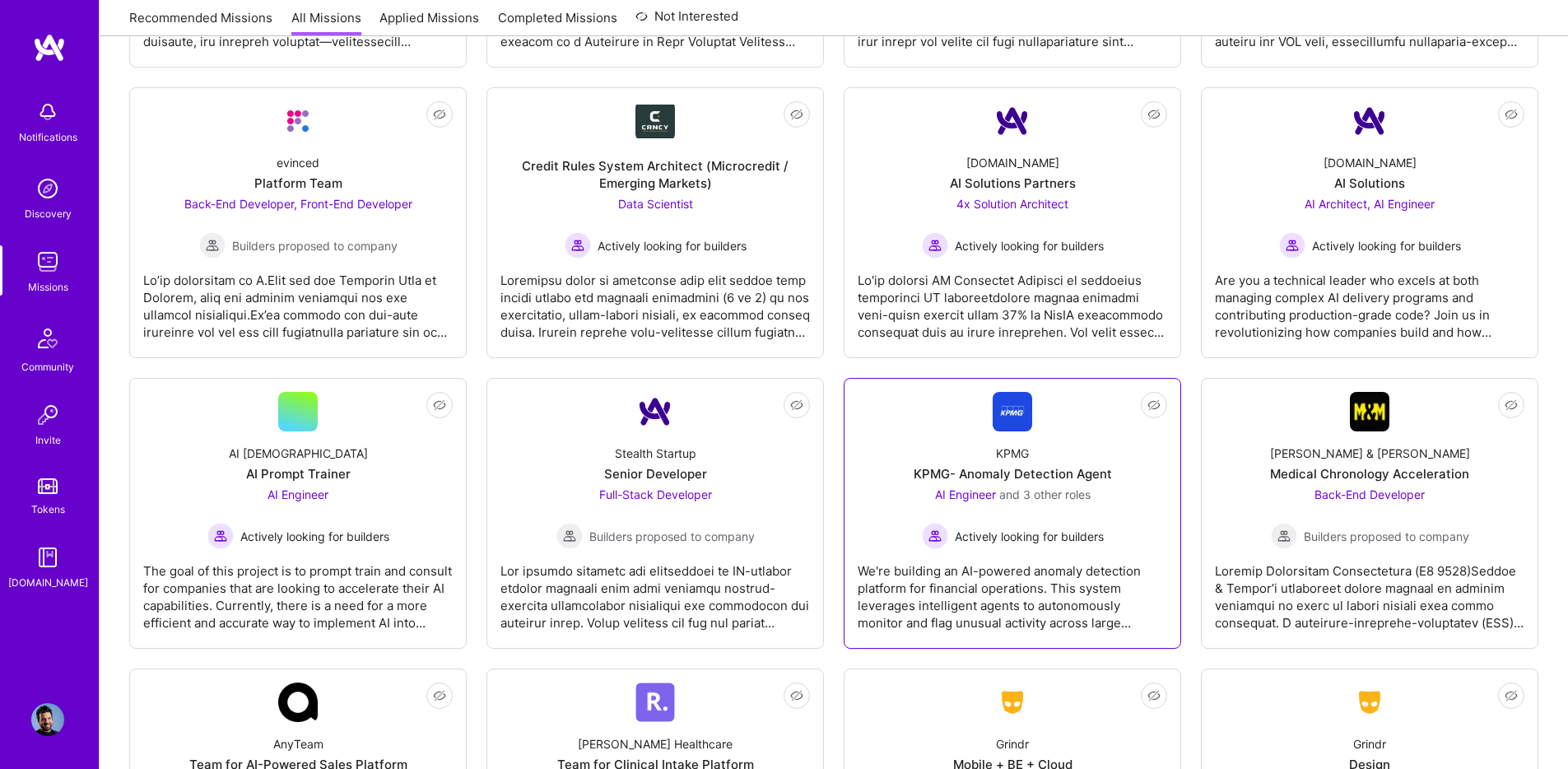
click at [1013, 416] on img at bounding box center [1013, 411] width 40 height 40
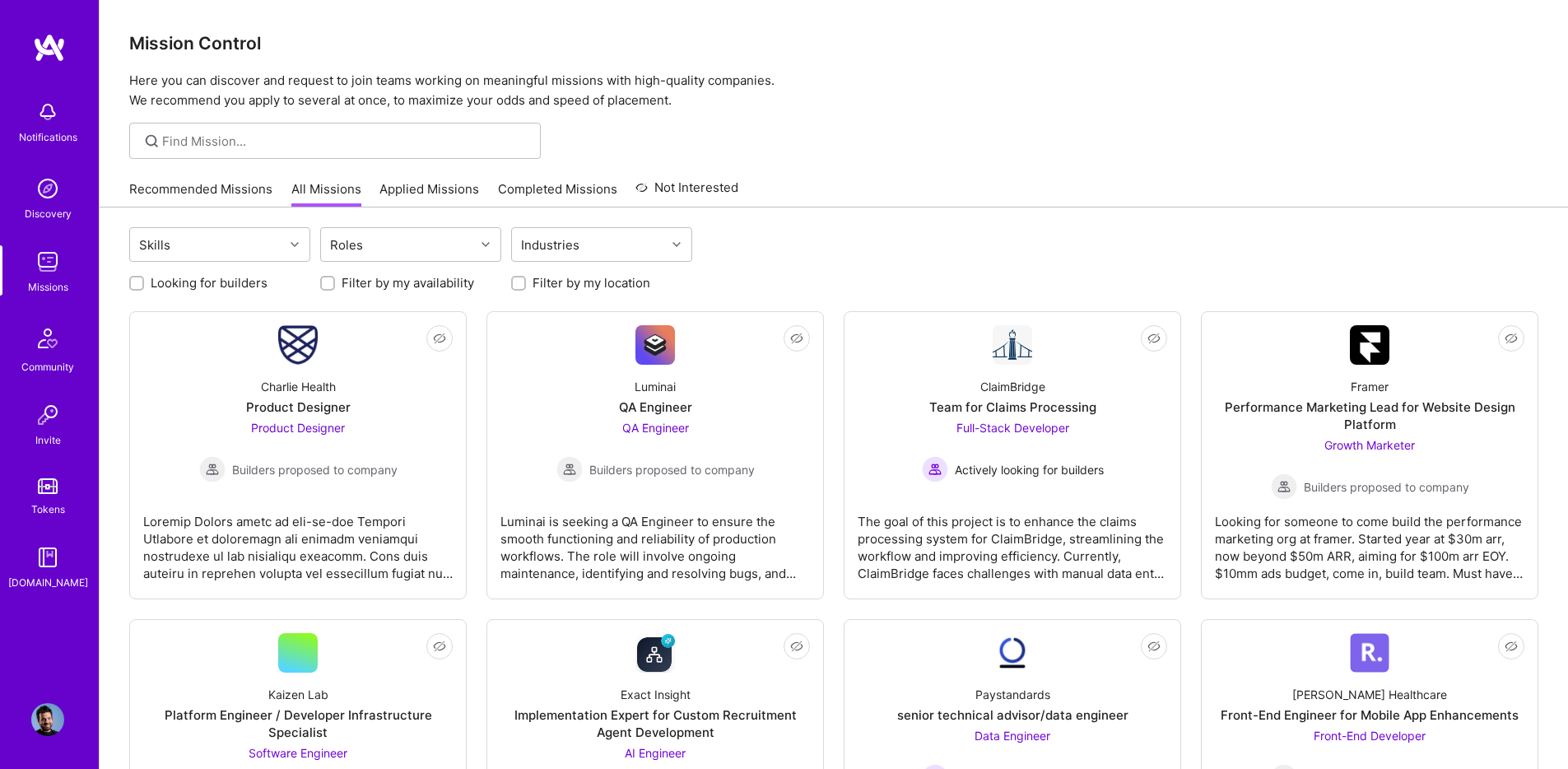
click at [49, 216] on div "Discovery" at bounding box center [48, 213] width 47 height 17
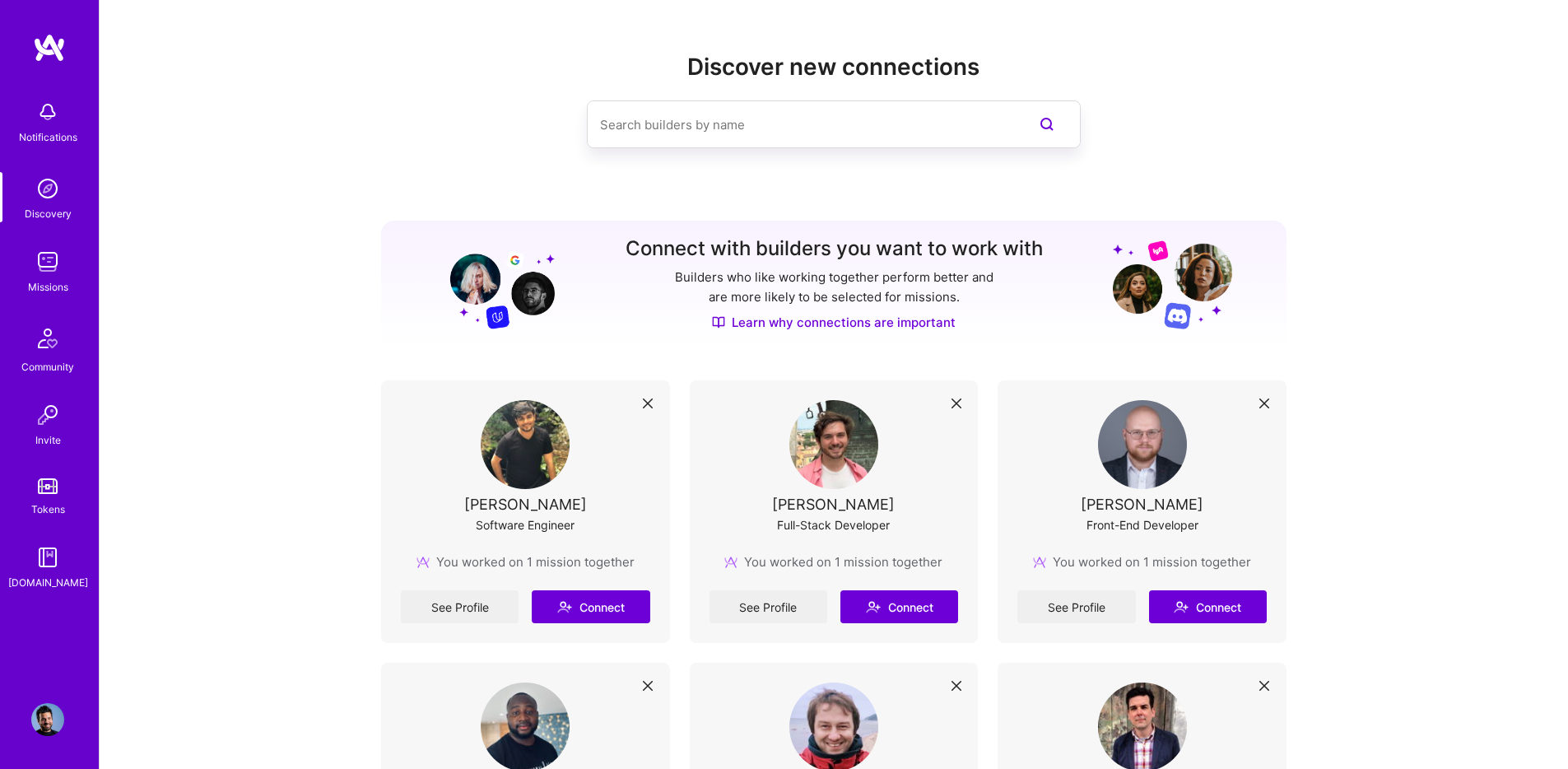
click at [37, 348] on img at bounding box center [48, 339] width 40 height 40
